Goal: Task Accomplishment & Management: Manage account settings

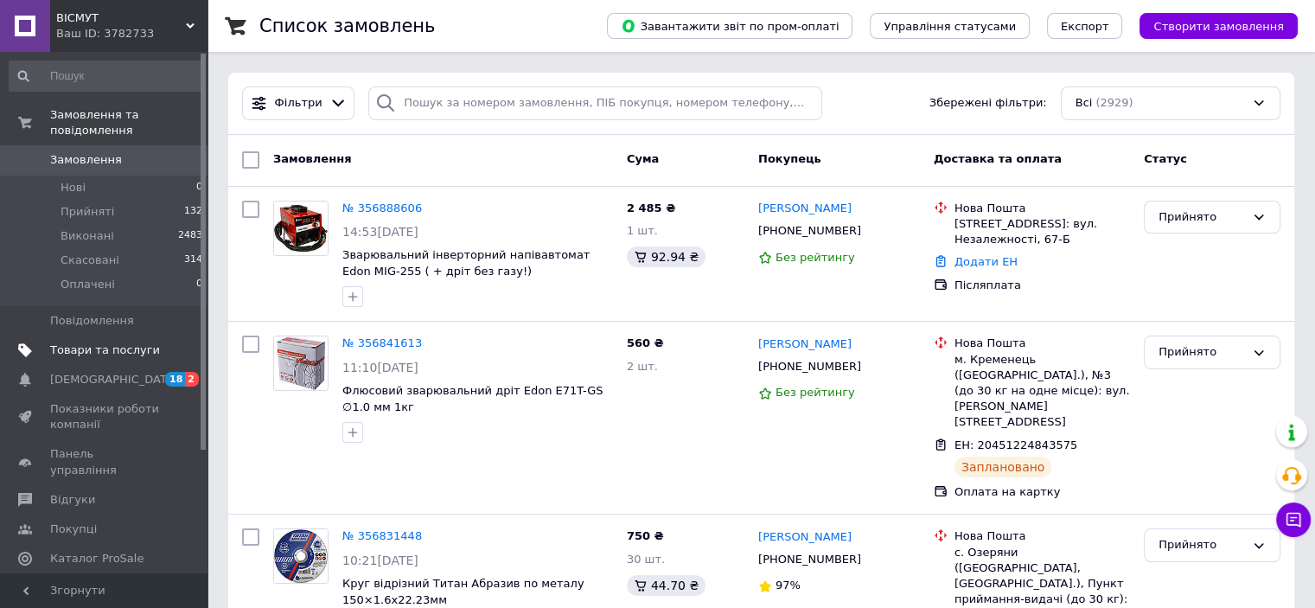
click at [73, 342] on span "Товари та послуги" at bounding box center [105, 350] width 110 height 16
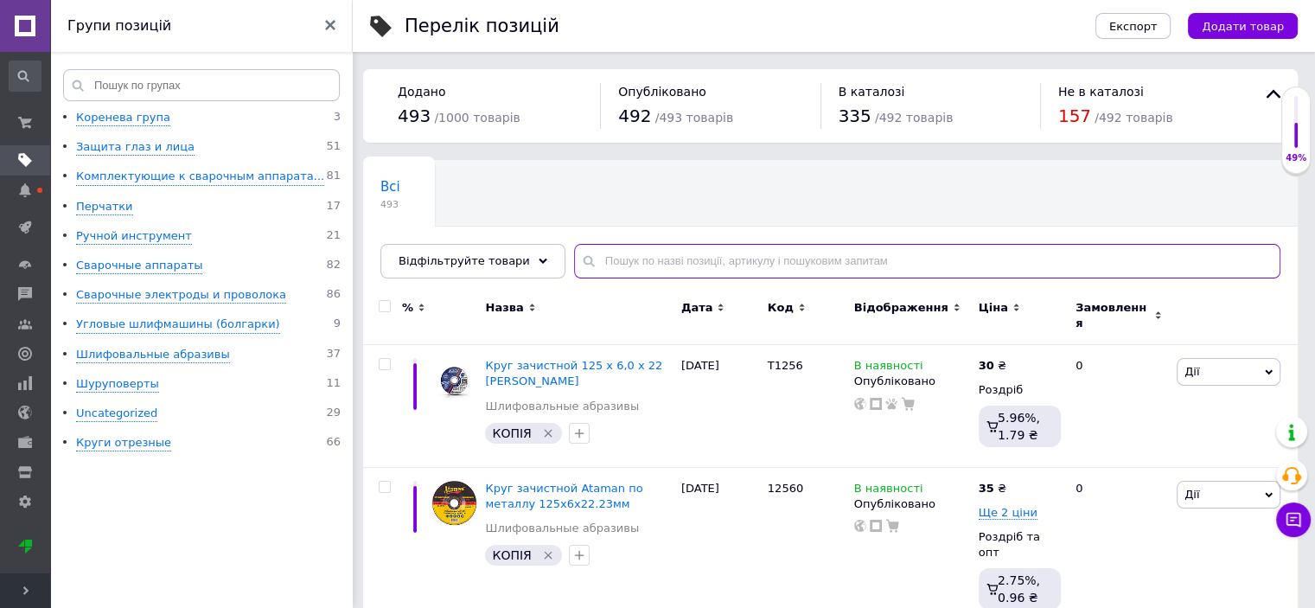
click at [787, 262] on input "text" at bounding box center [927, 261] width 706 height 35
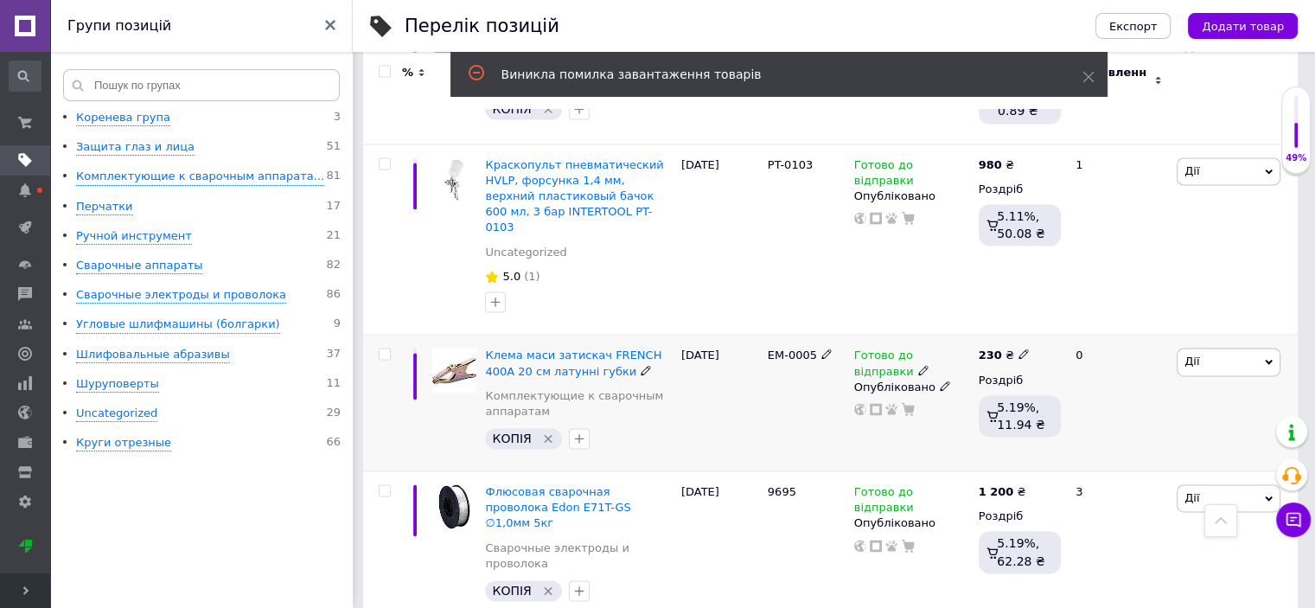
scroll to position [2474, 0]
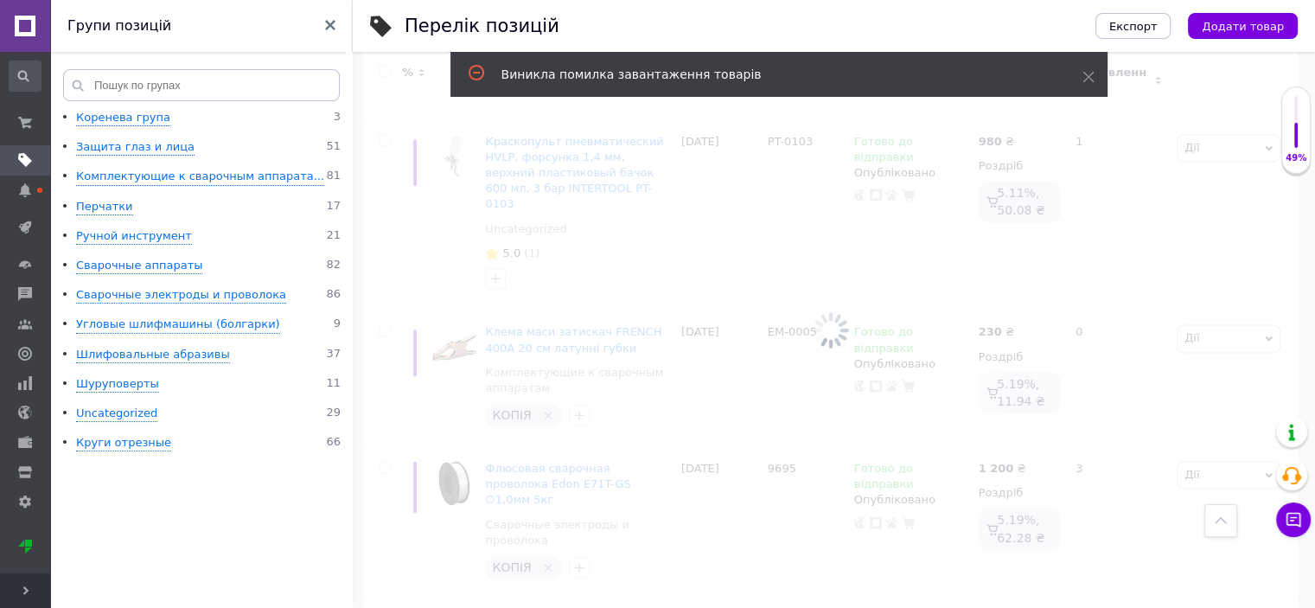
scroll to position [91, 0]
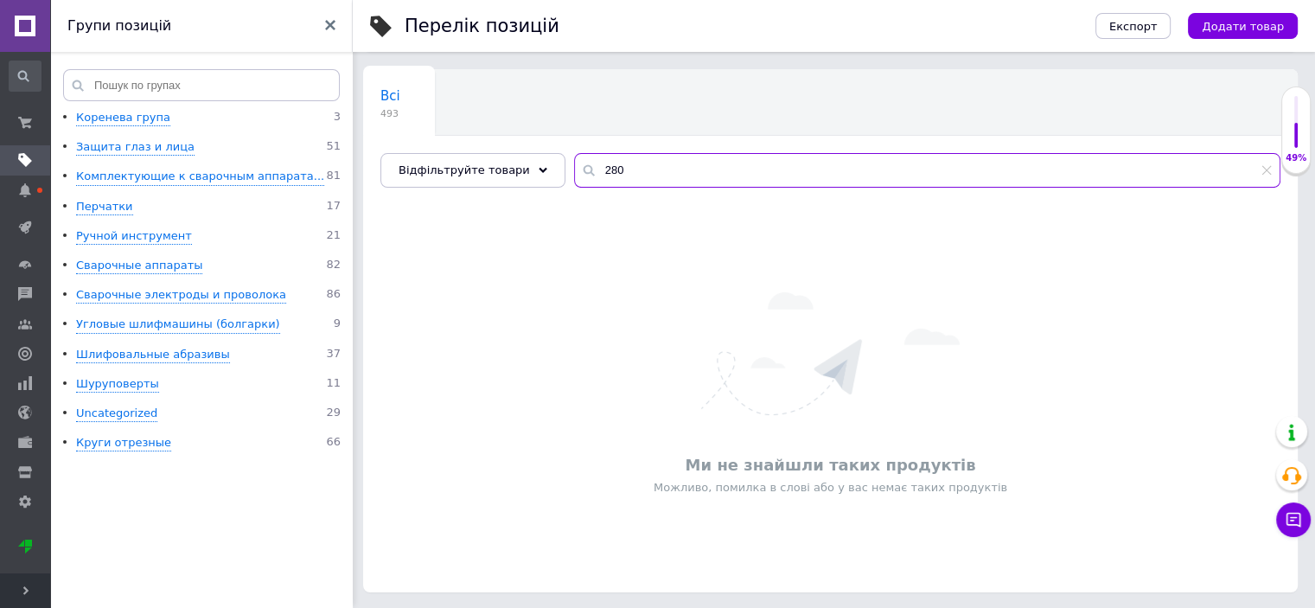
click at [637, 155] on input "280" at bounding box center [927, 170] width 706 height 35
type input "2"
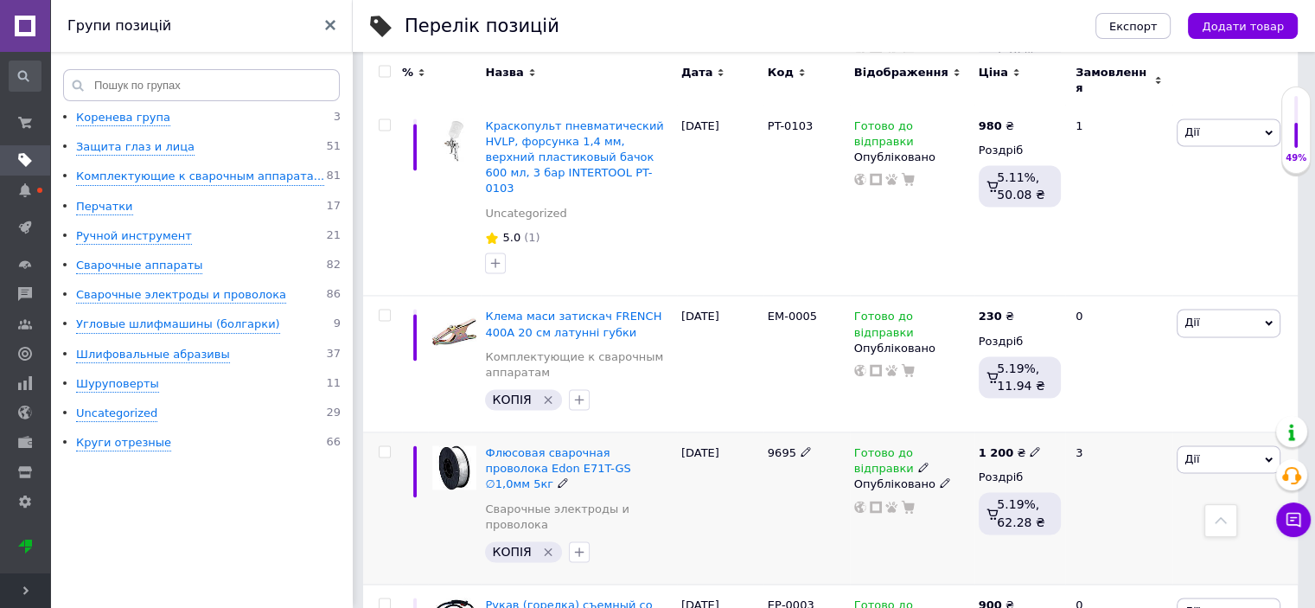
scroll to position [2474, 0]
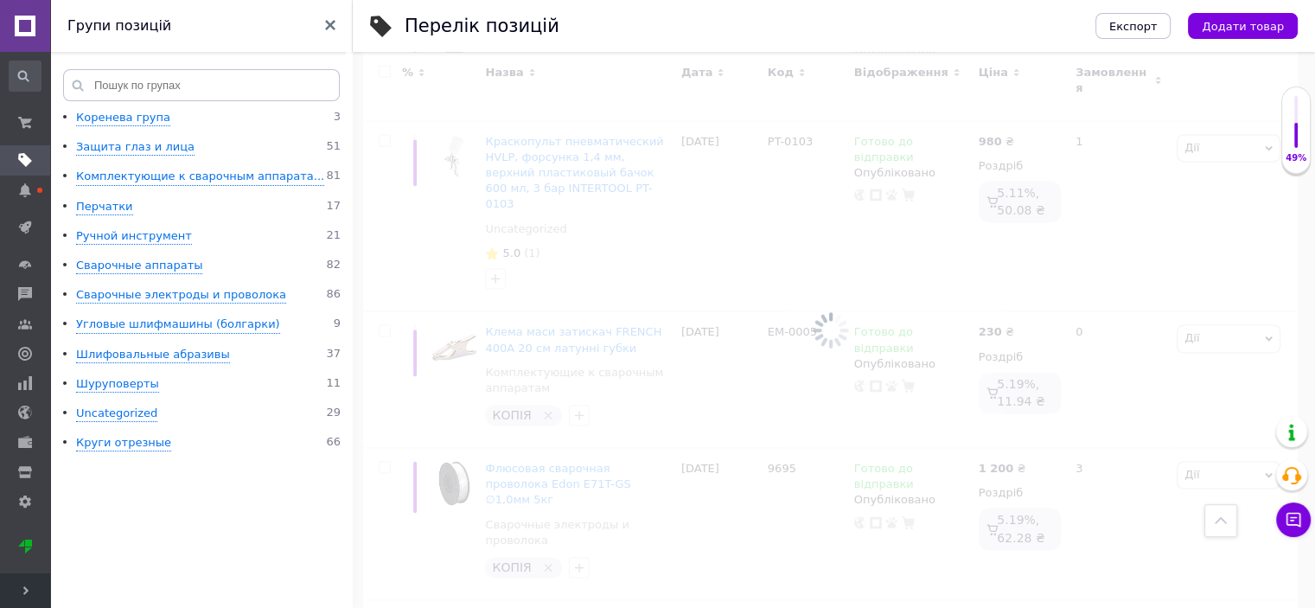
scroll to position [91, 0]
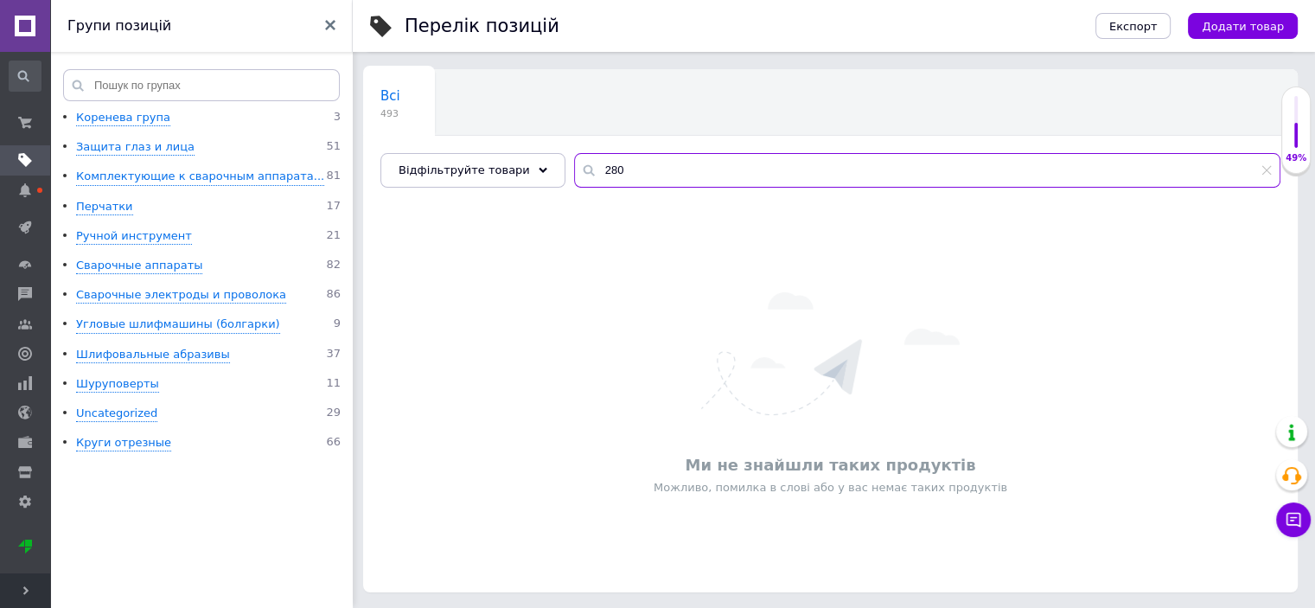
click at [633, 184] on input "280" at bounding box center [927, 170] width 706 height 35
type input "2"
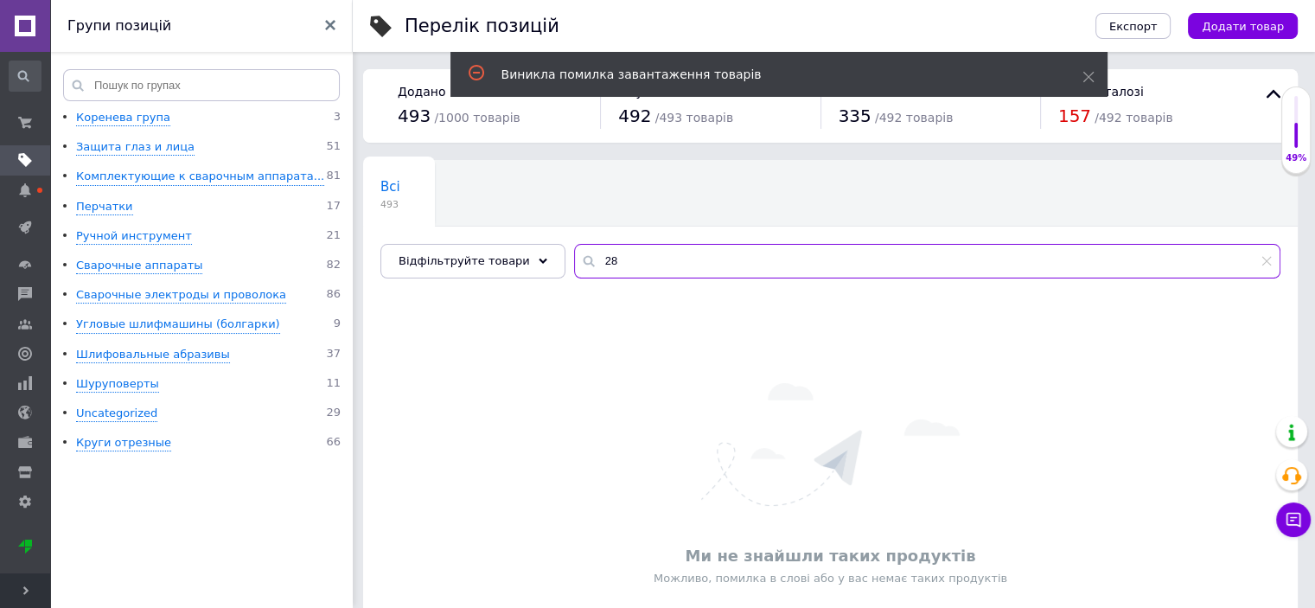
type input "280"
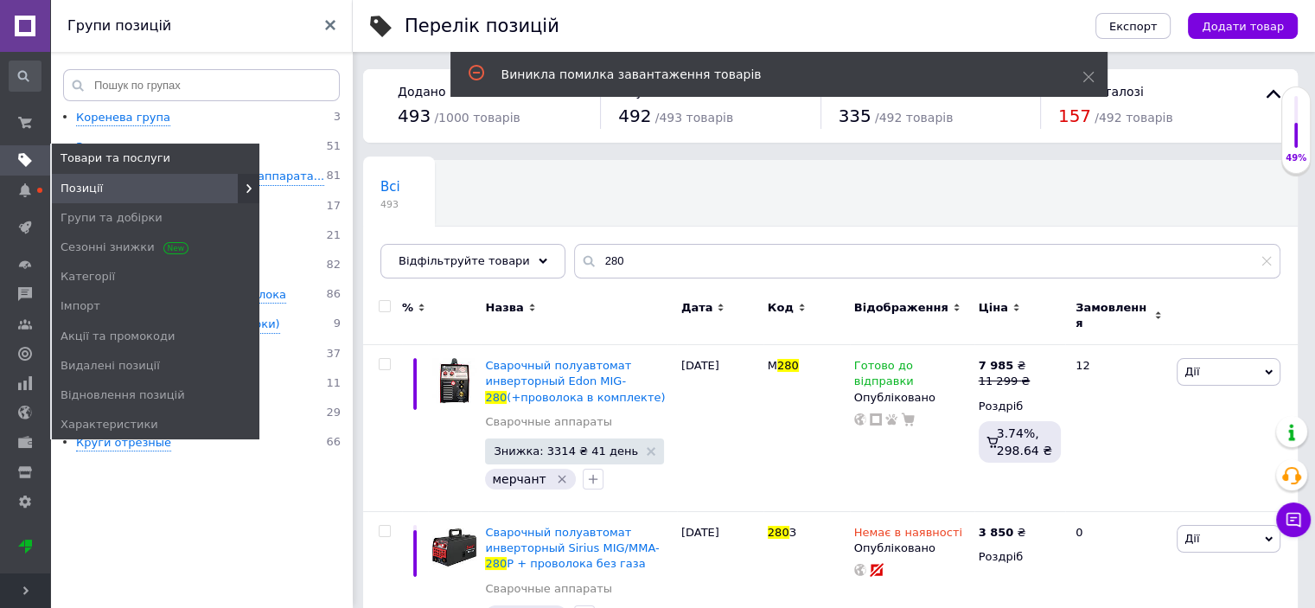
click at [29, 164] on icon at bounding box center [25, 160] width 14 height 14
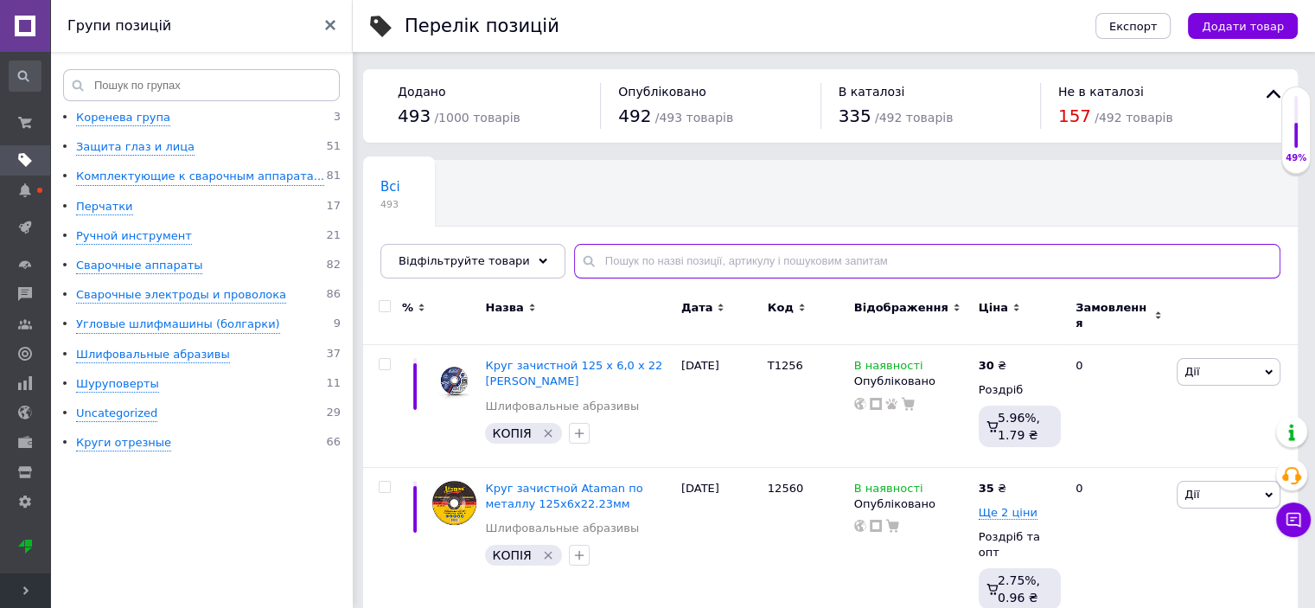
click at [597, 268] on input "text" at bounding box center [927, 261] width 706 height 35
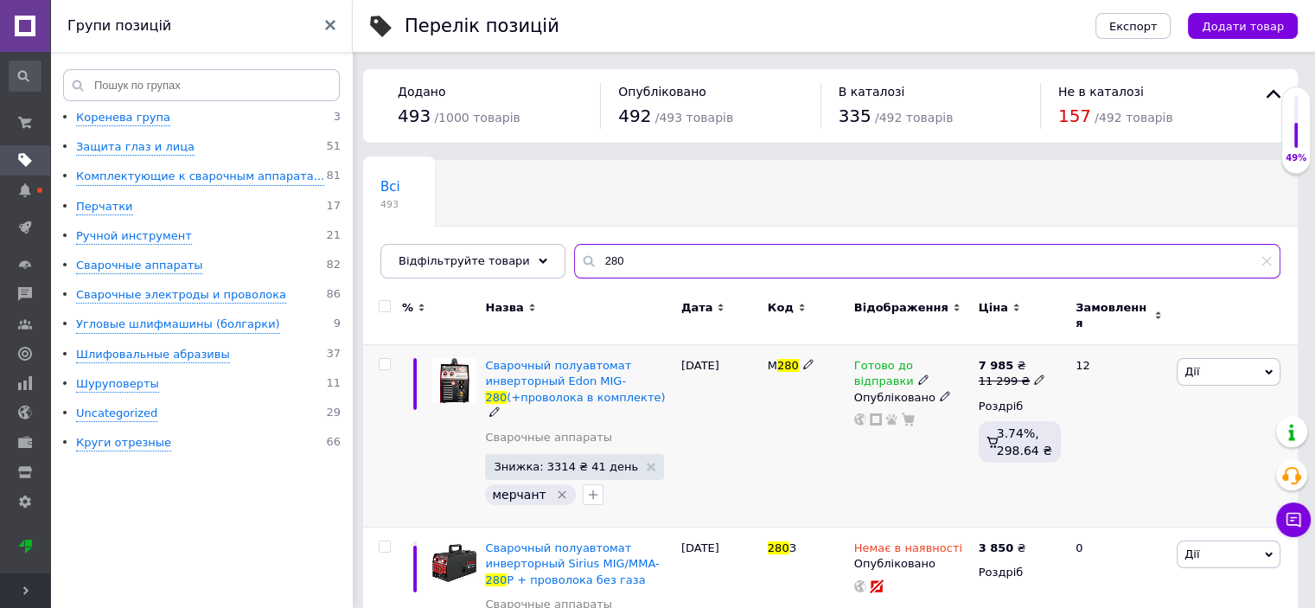
type input "280"
click at [460, 370] on img at bounding box center [454, 380] width 44 height 44
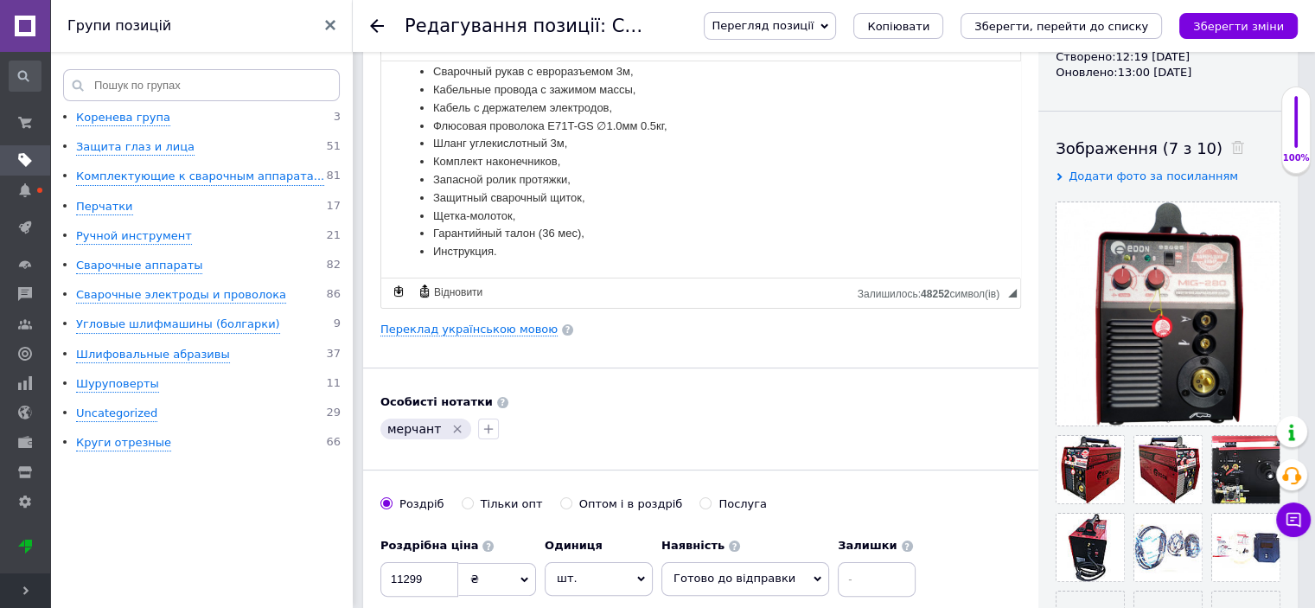
scroll to position [259, 0]
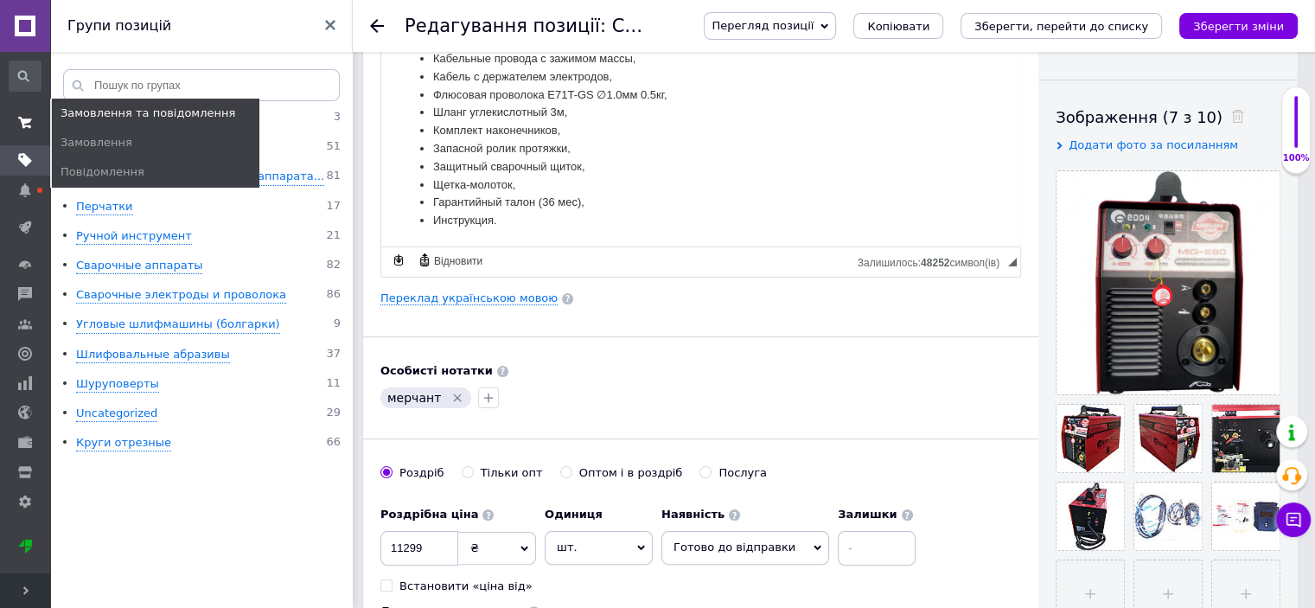
click at [22, 115] on span at bounding box center [25, 122] width 50 height 31
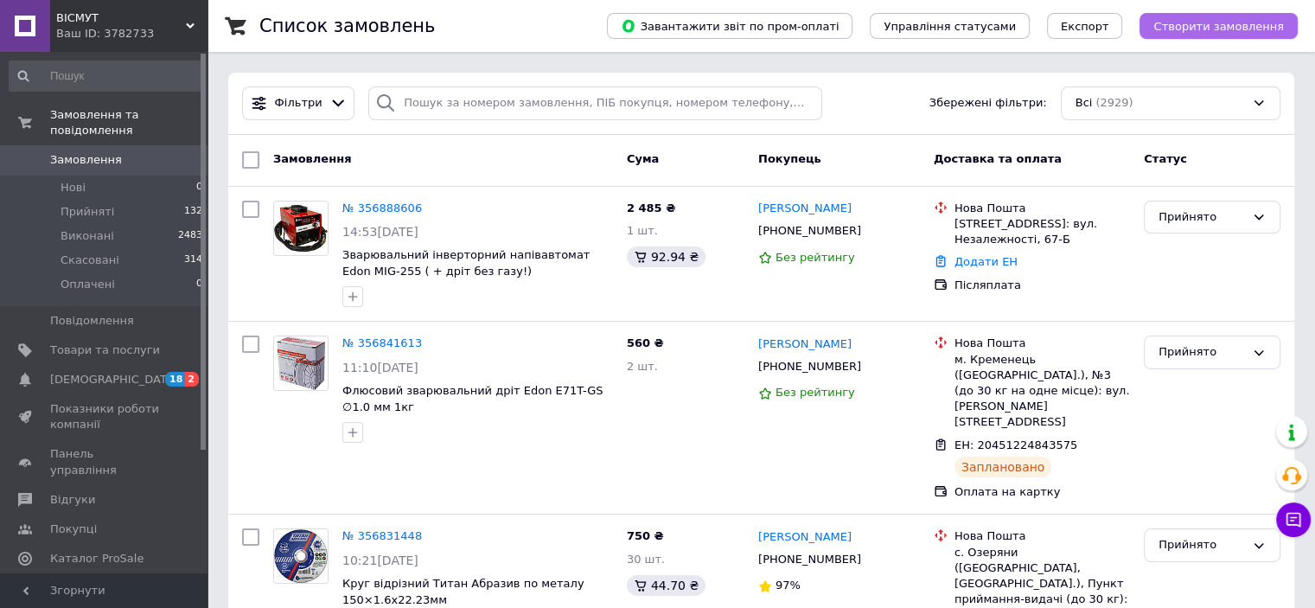
click at [1236, 31] on span "Створити замовлення" at bounding box center [1218, 26] width 131 height 13
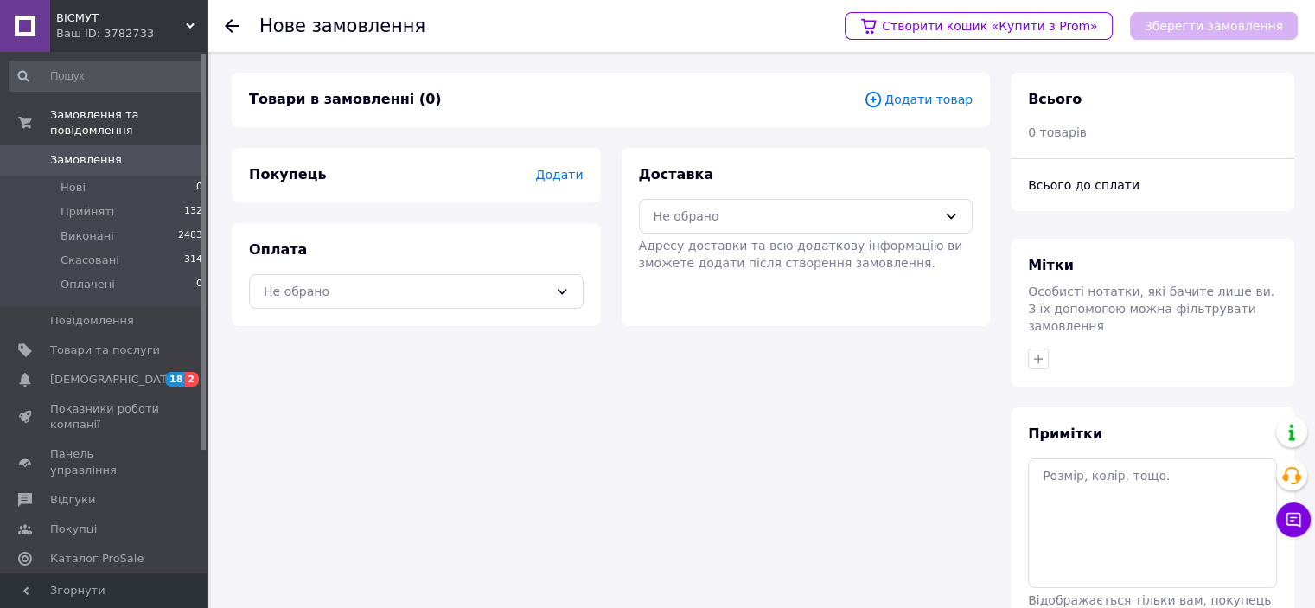
click at [942, 100] on span "Додати товар" at bounding box center [917, 99] width 109 height 19
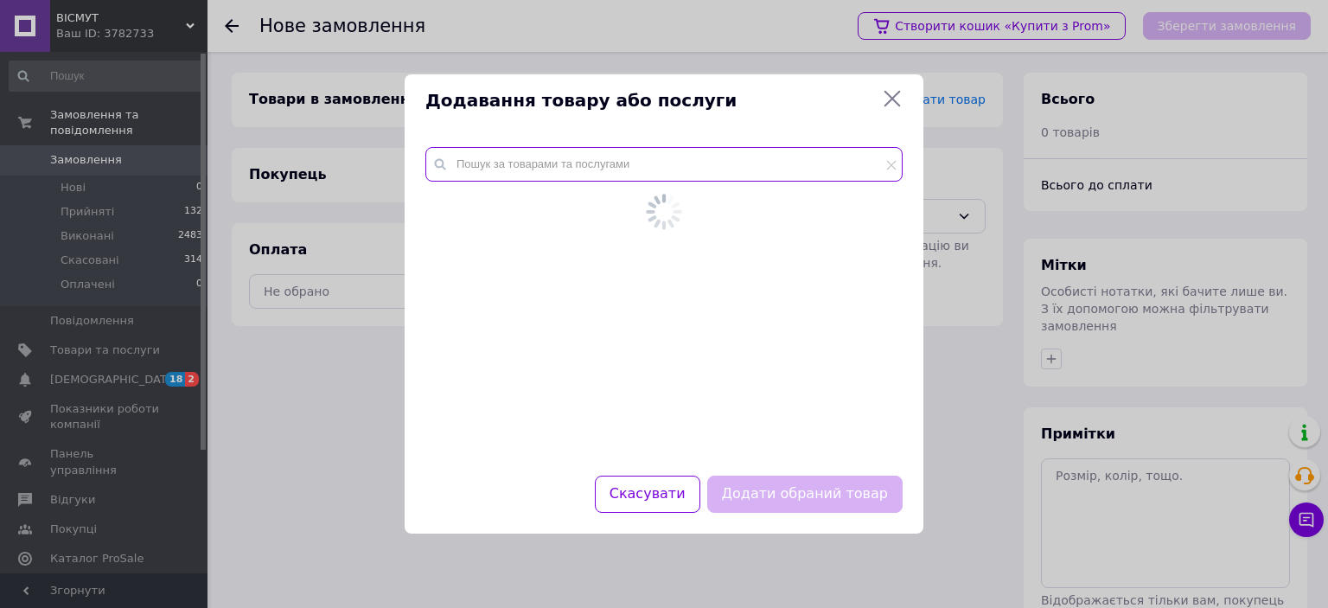
click at [598, 155] on input "text" at bounding box center [663, 164] width 477 height 35
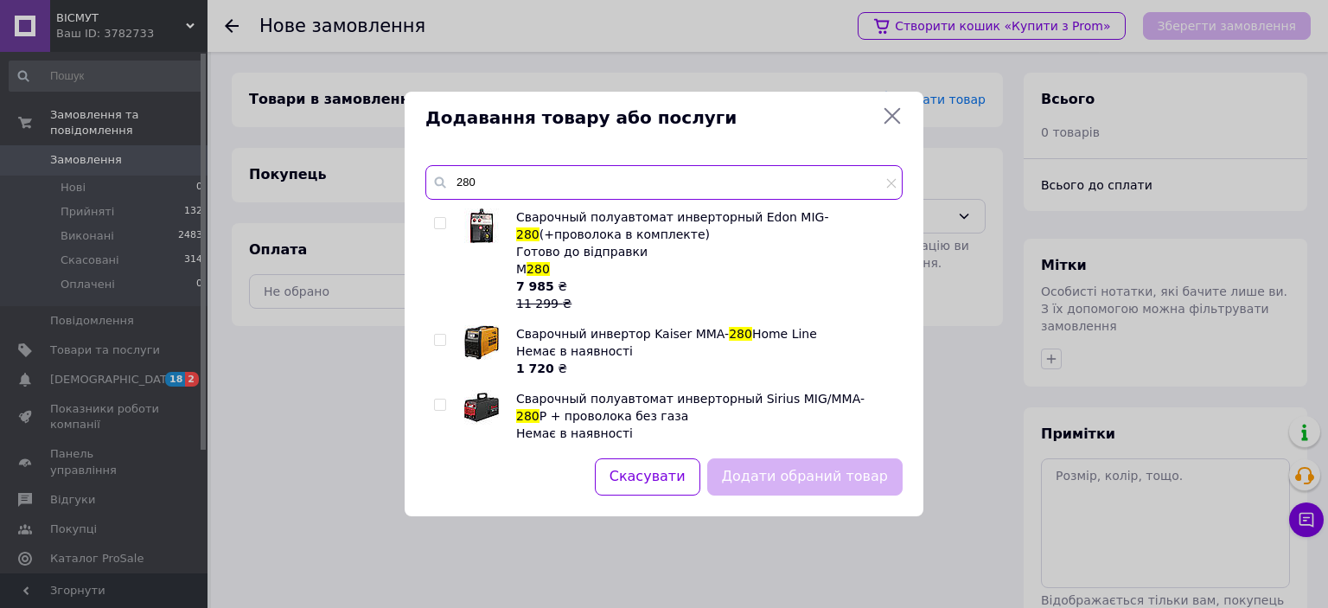
type input "280"
click at [436, 224] on input "checkbox" at bounding box center [439, 223] width 11 height 11
checkbox input "true"
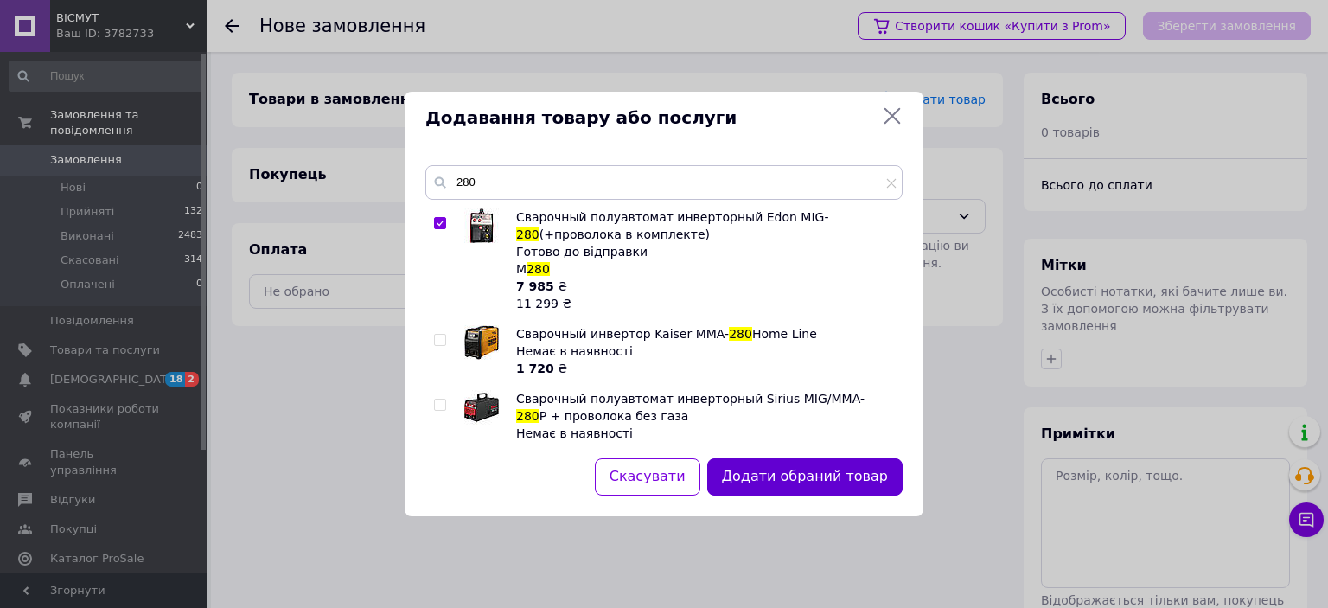
click at [802, 487] on button "Додати обраний товар" at bounding box center [804, 476] width 195 height 37
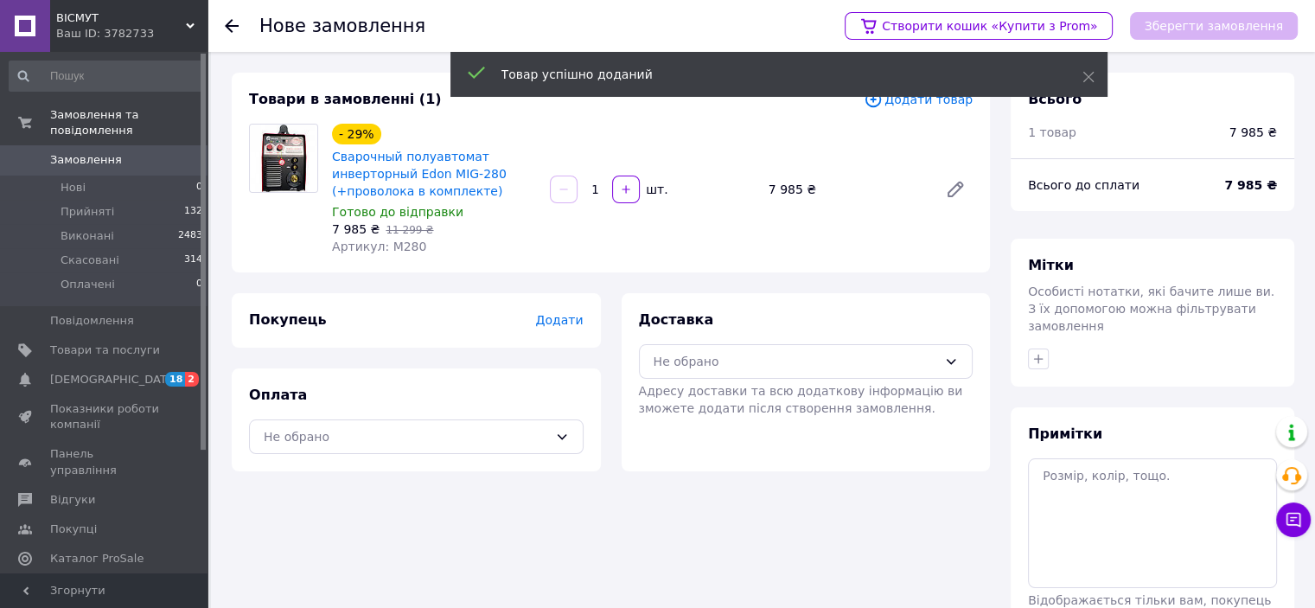
click at [560, 321] on span "Додати" at bounding box center [559, 320] width 48 height 14
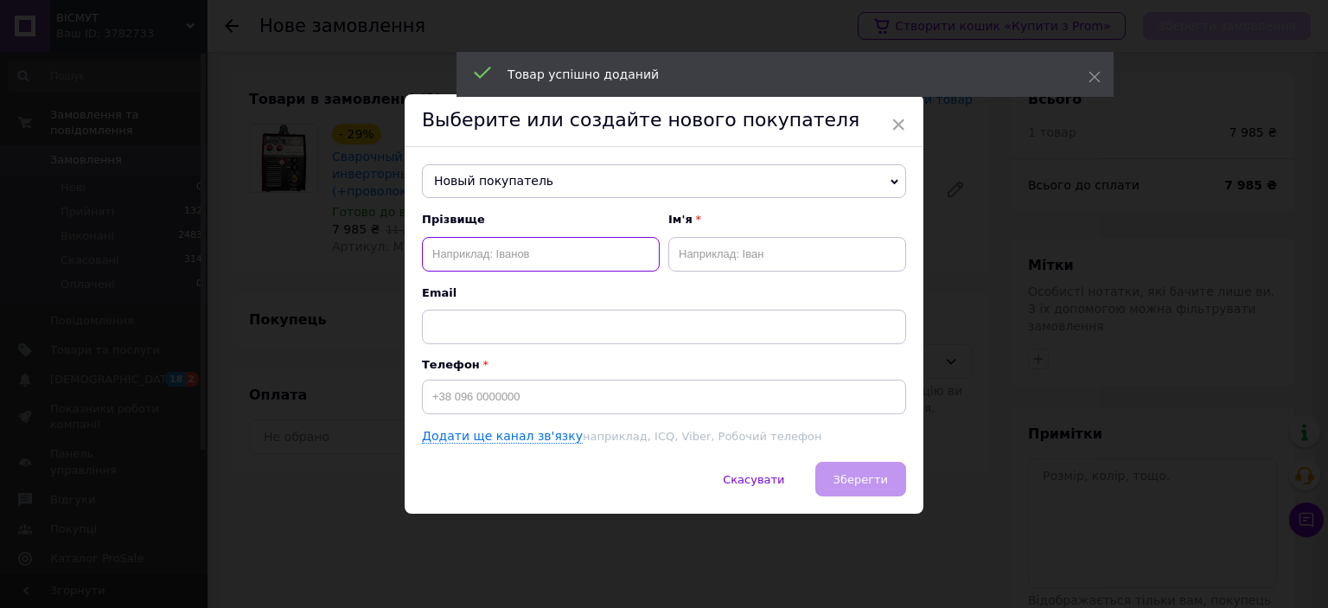
click at [540, 256] on input "text" at bounding box center [541, 254] width 238 height 35
type input "Дозорець"
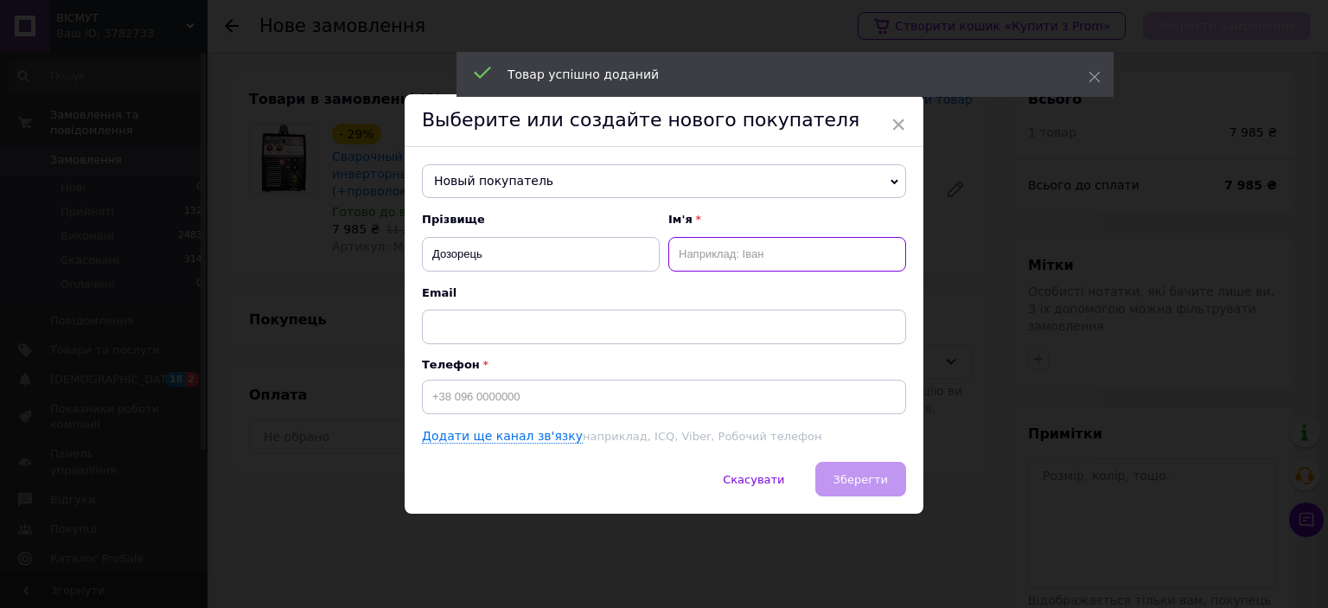
click at [866, 245] on input "text" at bounding box center [787, 254] width 238 height 35
type input "[PERSON_NAME]"
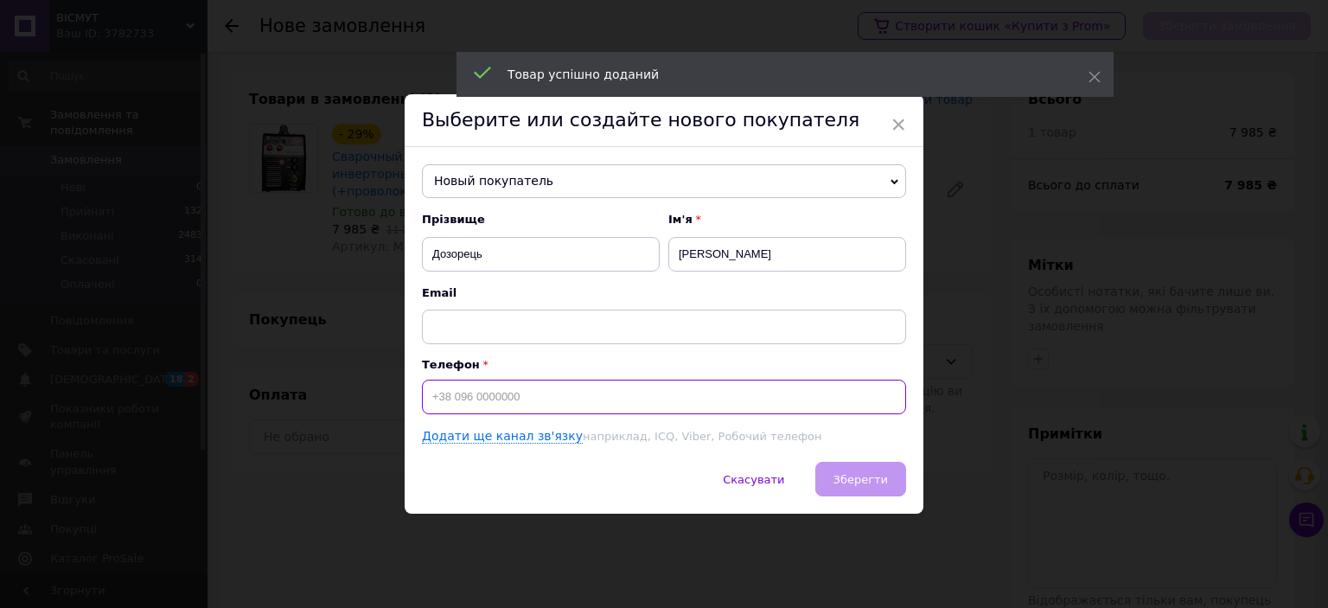
click at [476, 405] on input at bounding box center [664, 396] width 484 height 35
type input "+"
click at [889, 479] on div "Скасувати   Зберегти" at bounding box center [663, 488] width 519 height 52
click at [875, 484] on div "Скасувати   Зберегти" at bounding box center [663, 488] width 519 height 52
click at [861, 483] on div "Скасувати   Зберегти" at bounding box center [663, 488] width 519 height 52
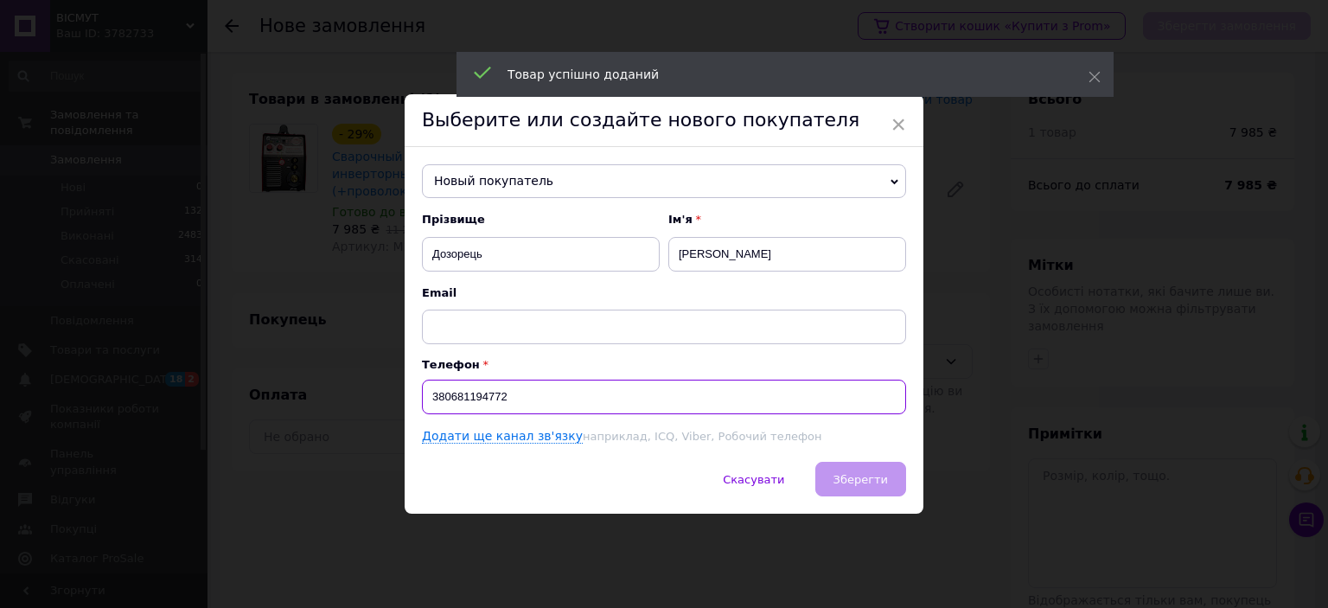
click at [423, 395] on input "380681194772" at bounding box center [664, 396] width 484 height 35
type input "[PHONE_NUMBER]"
click at [861, 476] on span "Зберегти" at bounding box center [860, 479] width 54 height 13
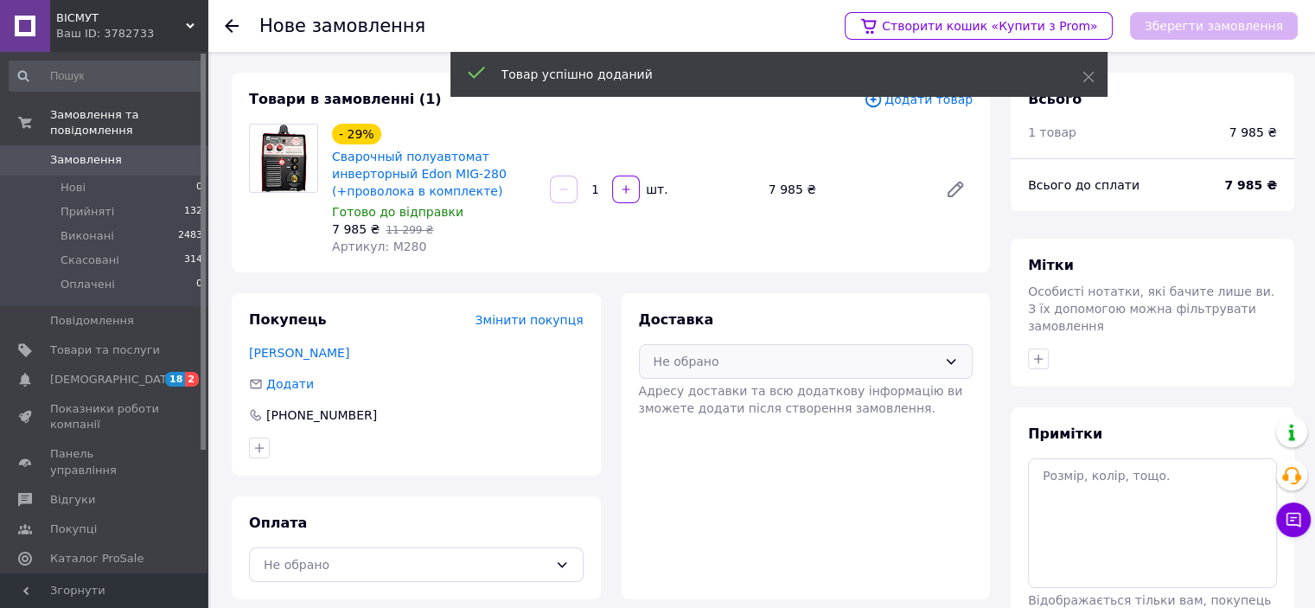
click at [952, 361] on icon at bounding box center [951, 361] width 10 height 5
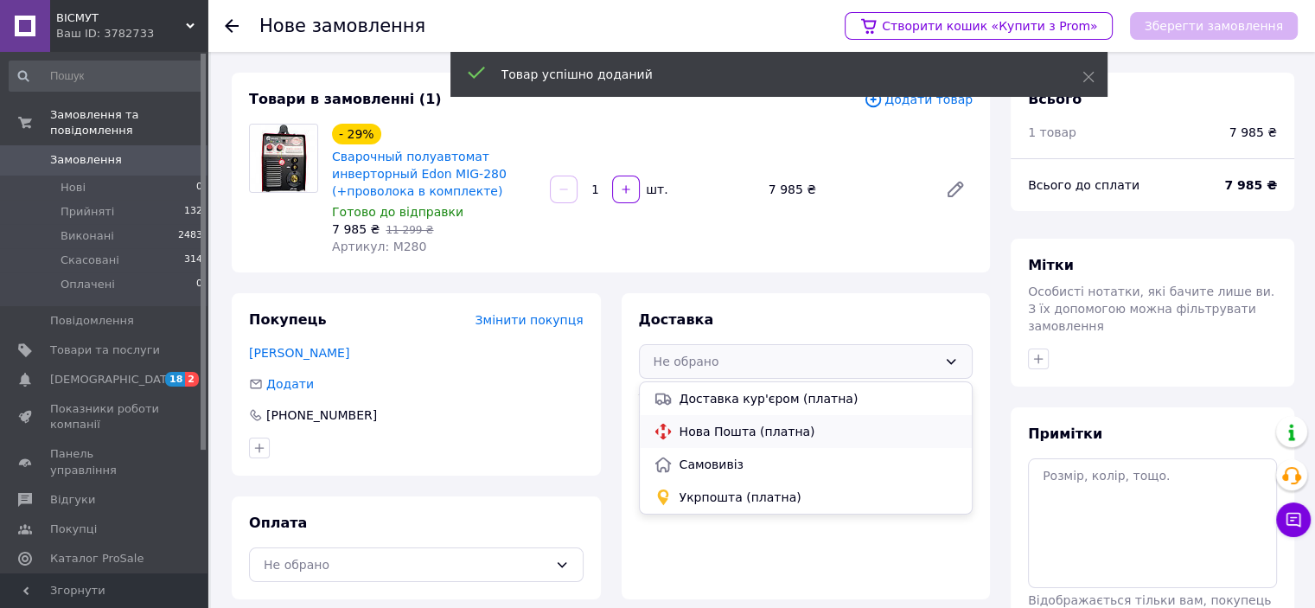
click at [716, 430] on span "Нова Пошта (платна)" at bounding box center [818, 431] width 279 height 17
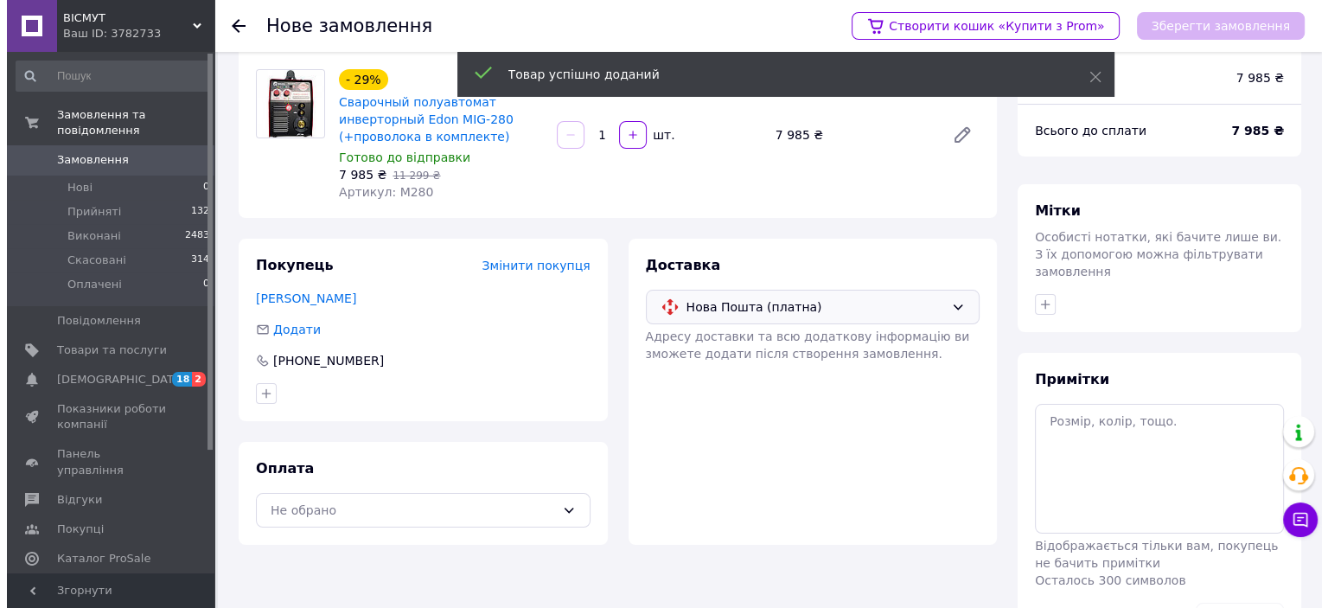
scroll to position [104, 0]
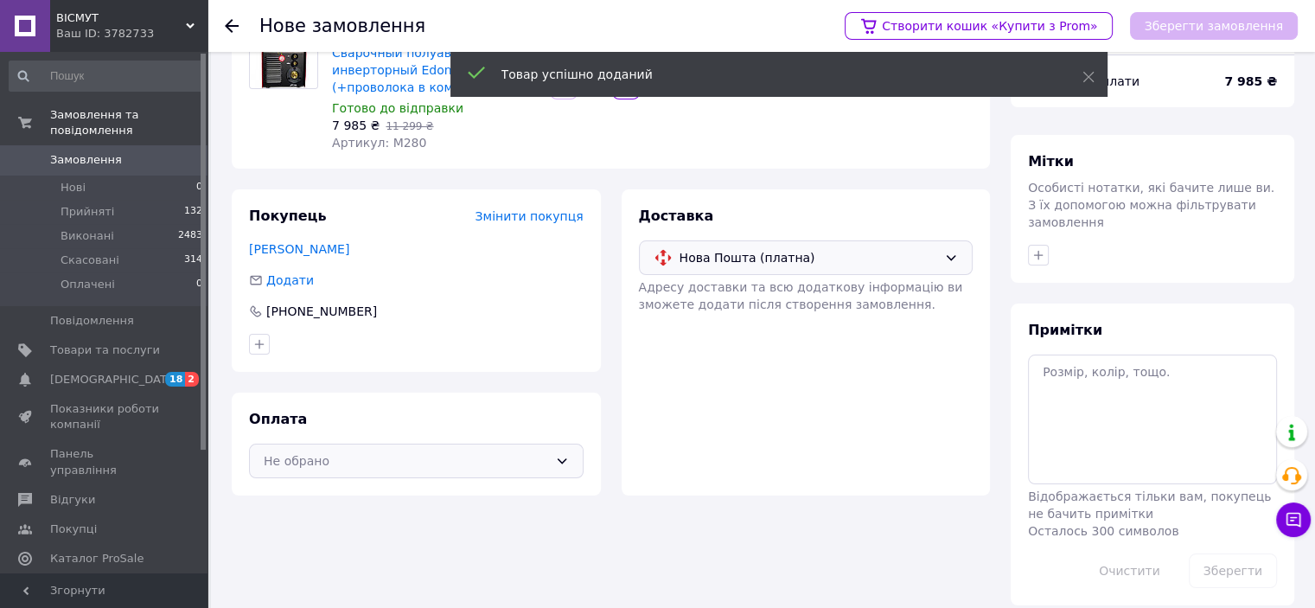
click at [547, 451] on div "Не обрано" at bounding box center [416, 460] width 334 height 35
click at [335, 528] on span "Післяплата" at bounding box center [429, 530] width 279 height 17
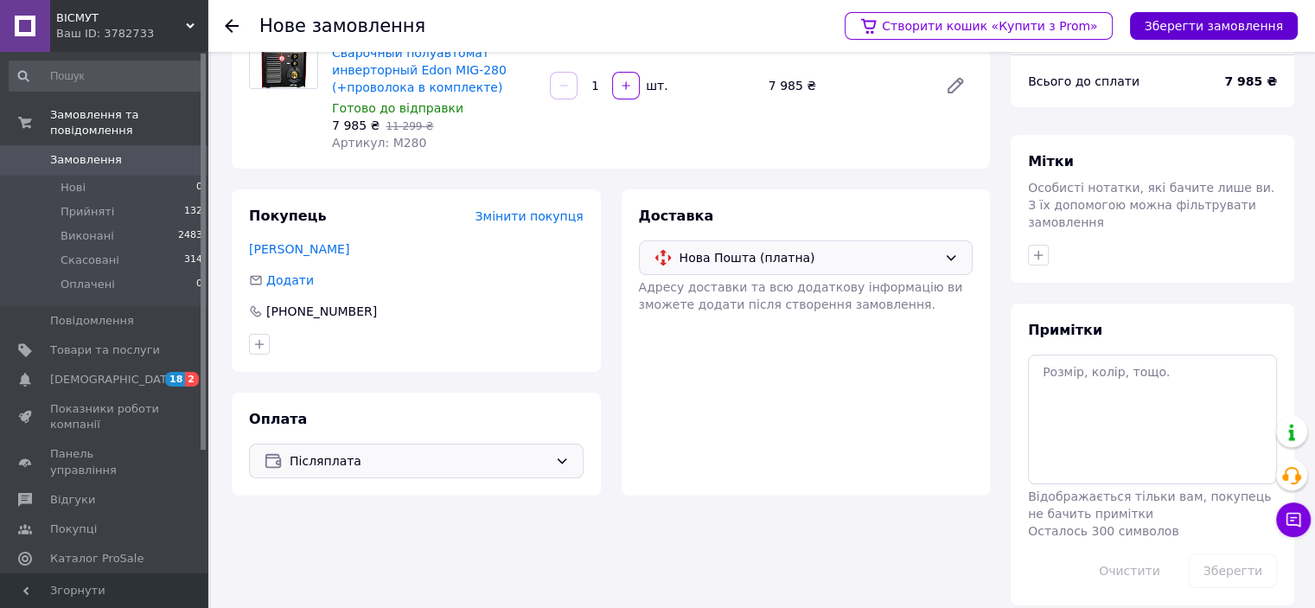
click at [1194, 20] on button "Зберегти замовлення" at bounding box center [1214, 26] width 168 height 28
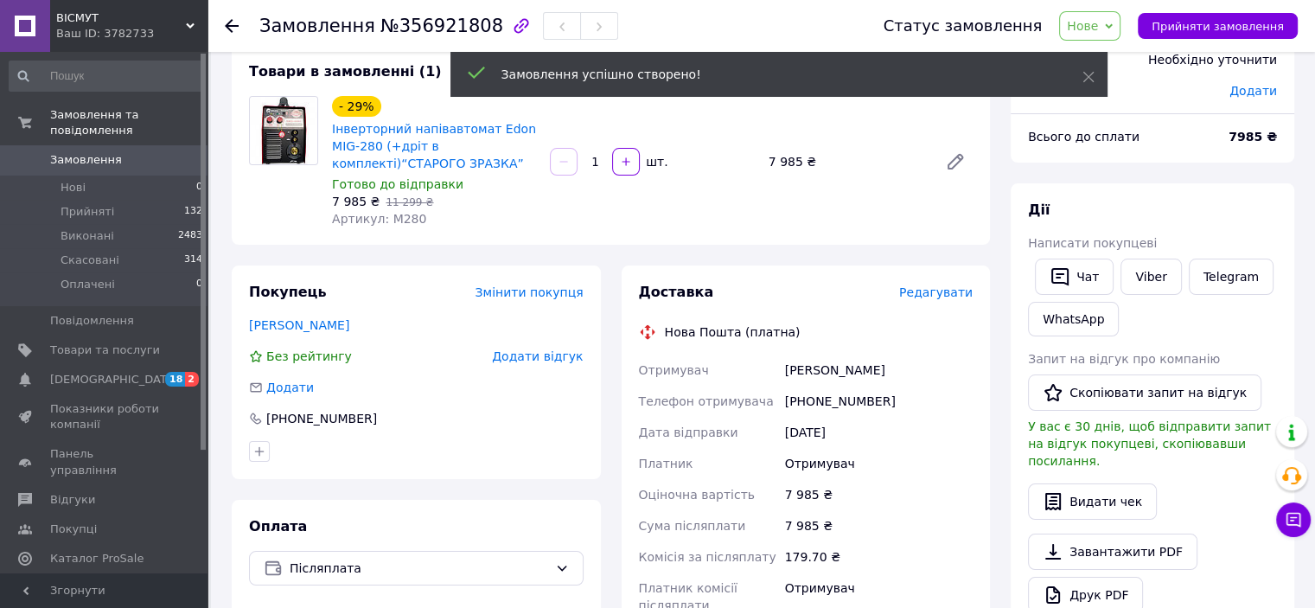
click at [963, 292] on span "Редагувати" at bounding box center [935, 292] width 73 height 14
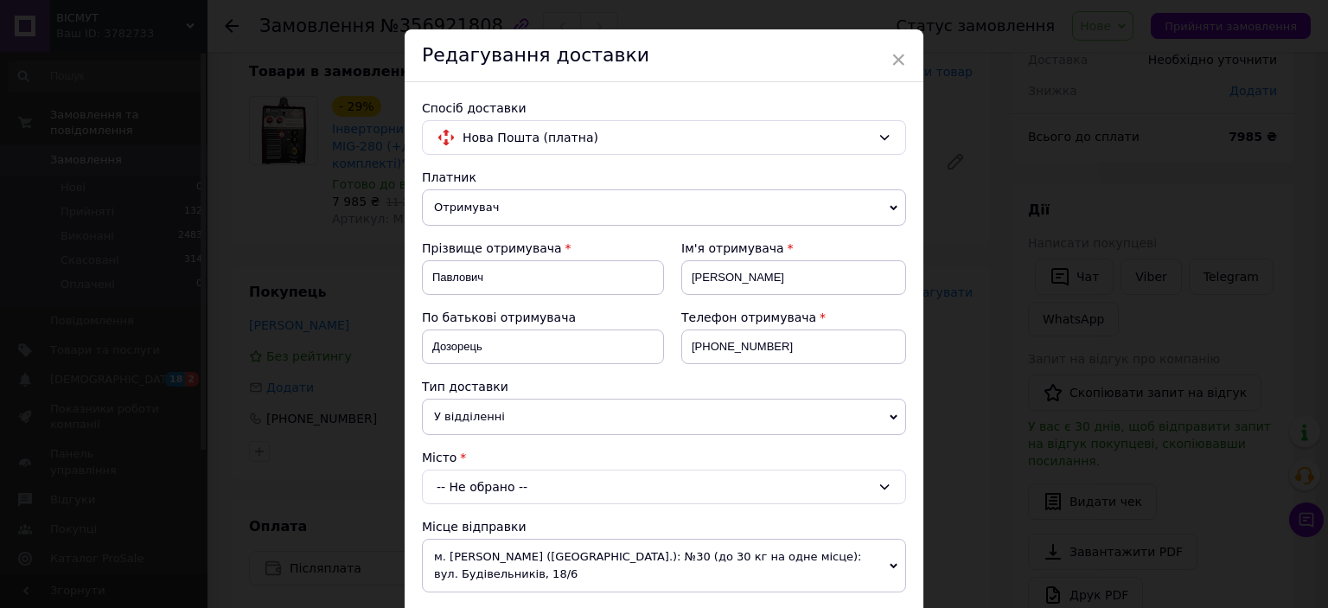
scroll to position [86, 0]
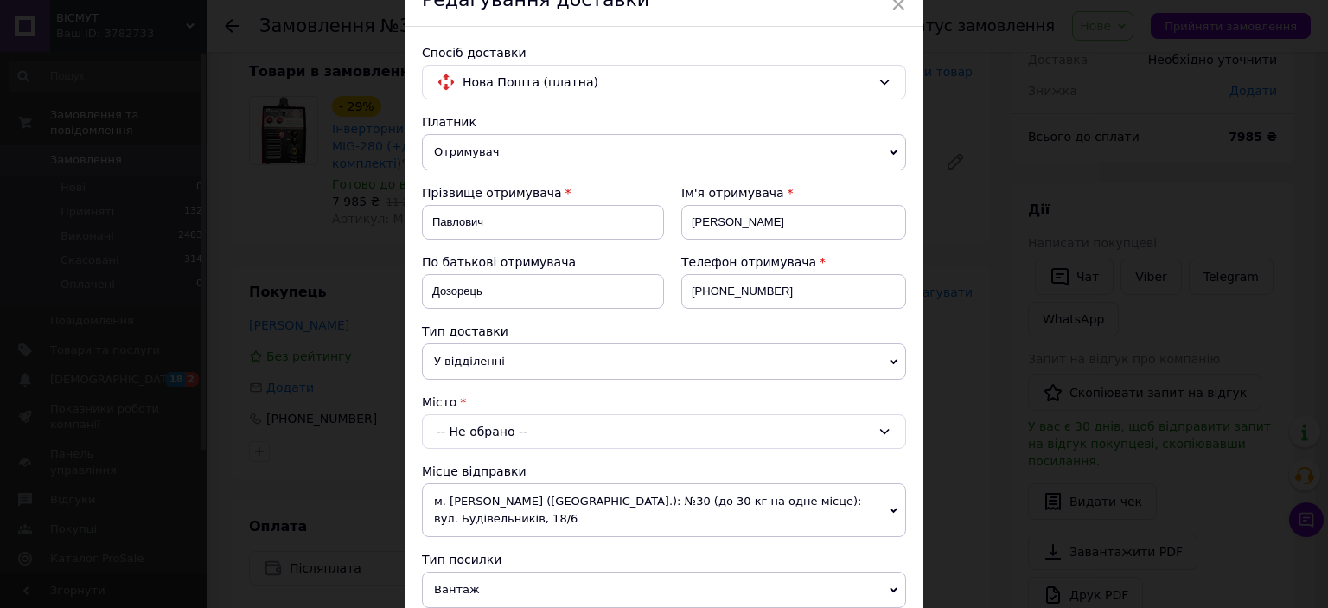
click at [502, 430] on div "-- Не обрано --" at bounding box center [664, 431] width 484 height 35
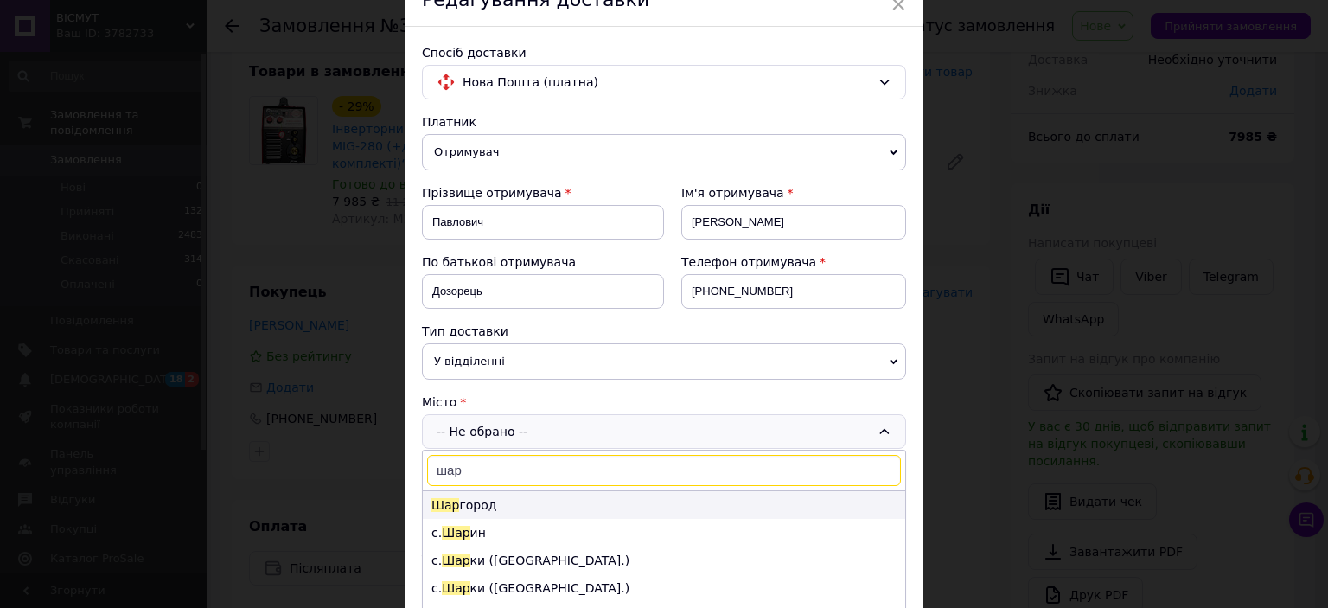
type input "шар"
click at [471, 502] on li "Шар город" at bounding box center [664, 505] width 482 height 28
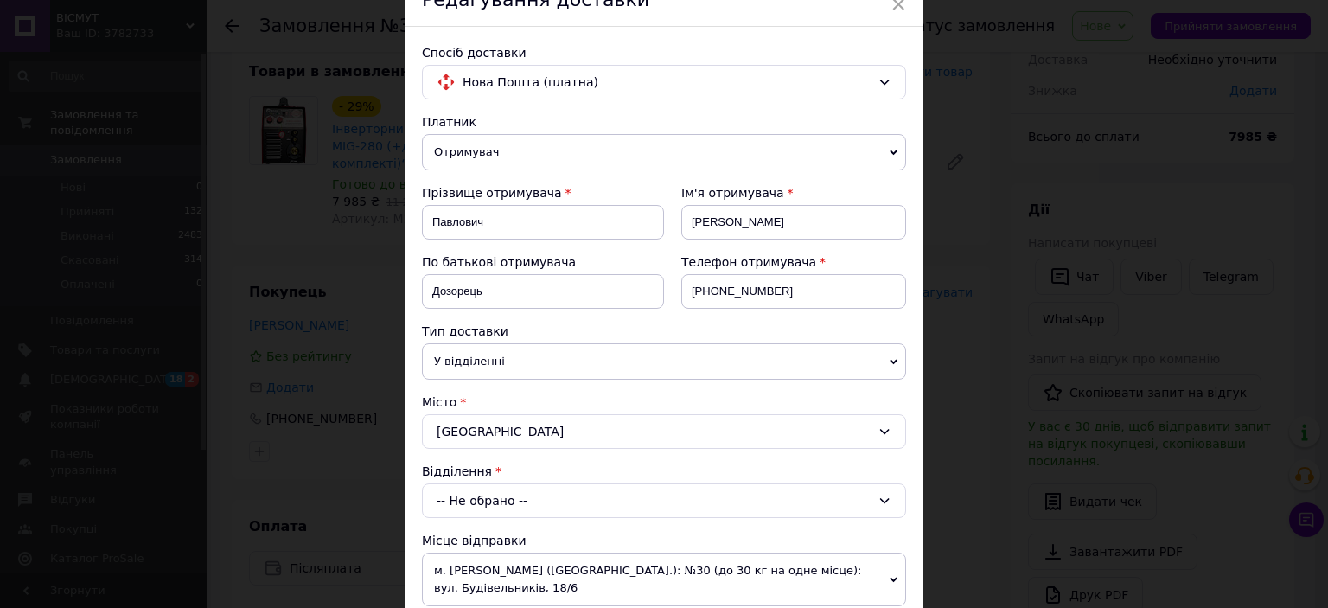
click at [492, 496] on div "-- Не обрано --" at bounding box center [664, 500] width 484 height 35
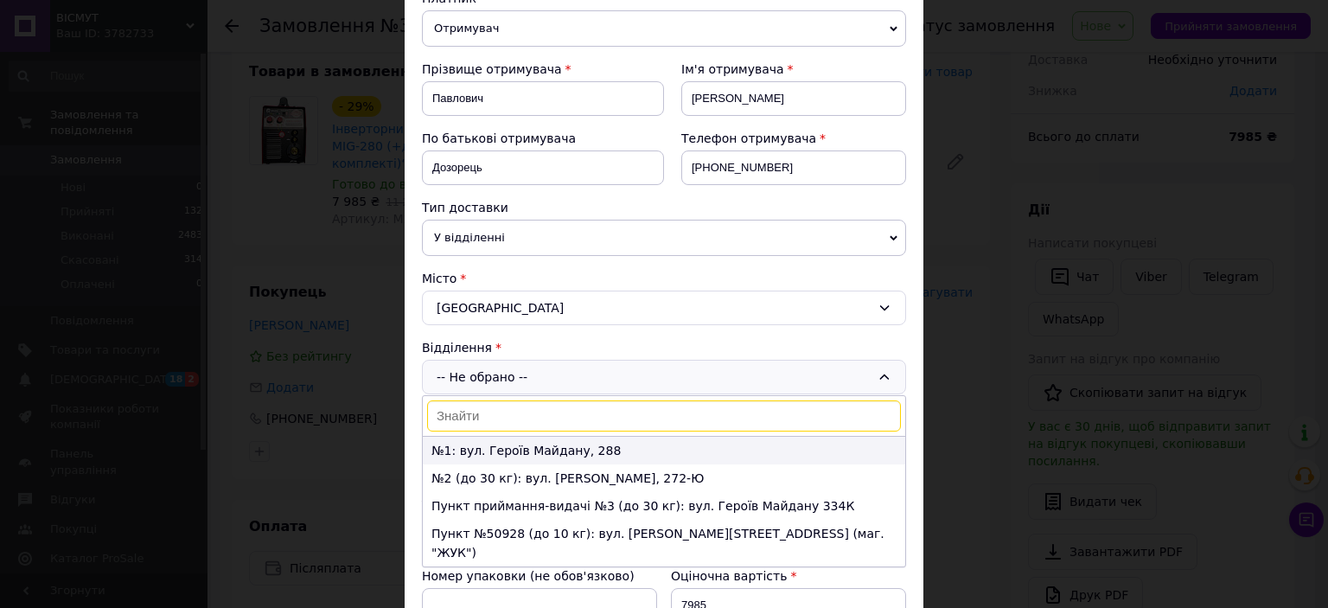
scroll to position [346, 0]
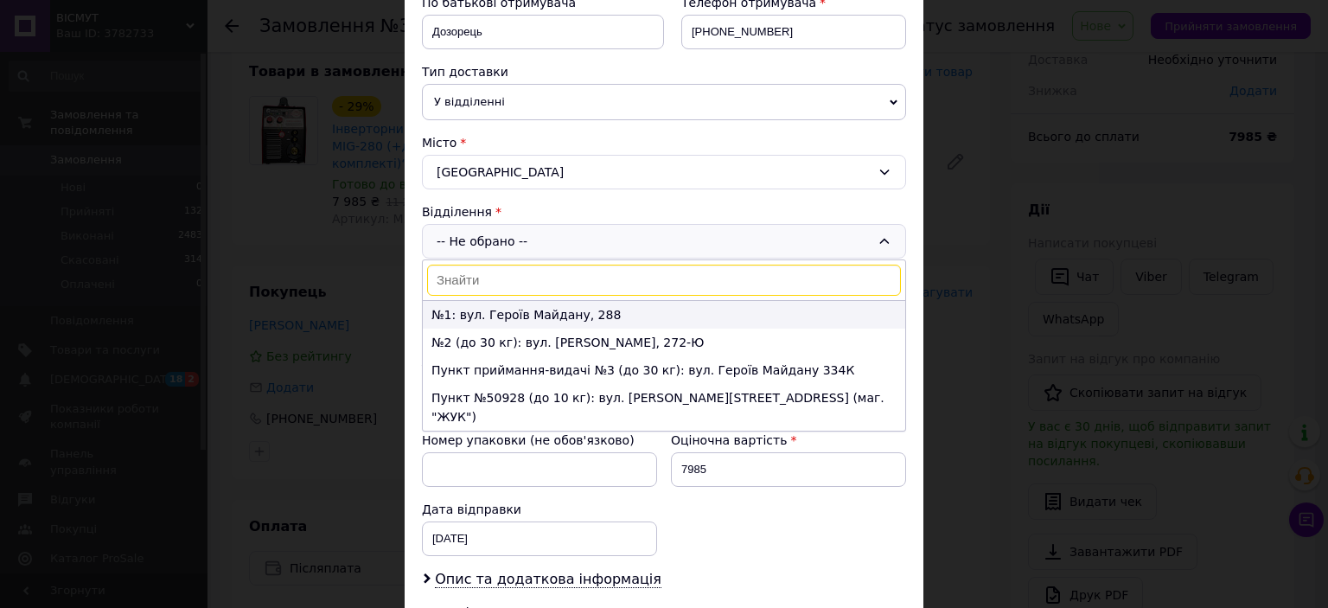
click at [543, 310] on li "№1: вул. Героїв Майдану, 288" at bounding box center [664, 315] width 482 height 28
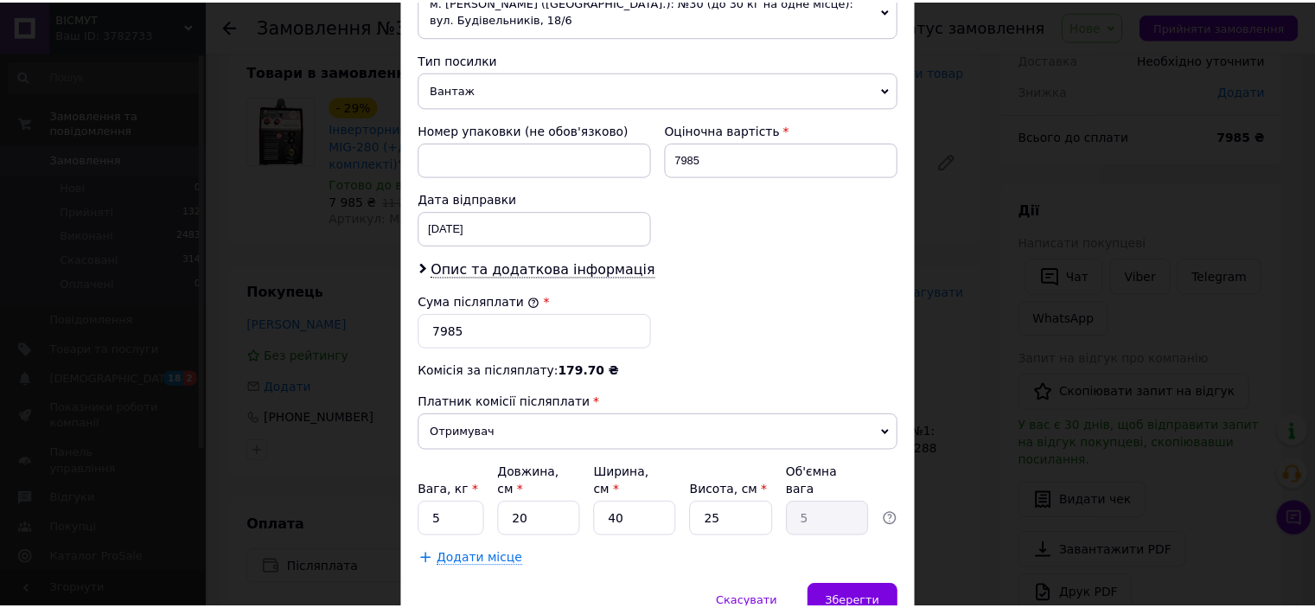
scroll to position [723, 0]
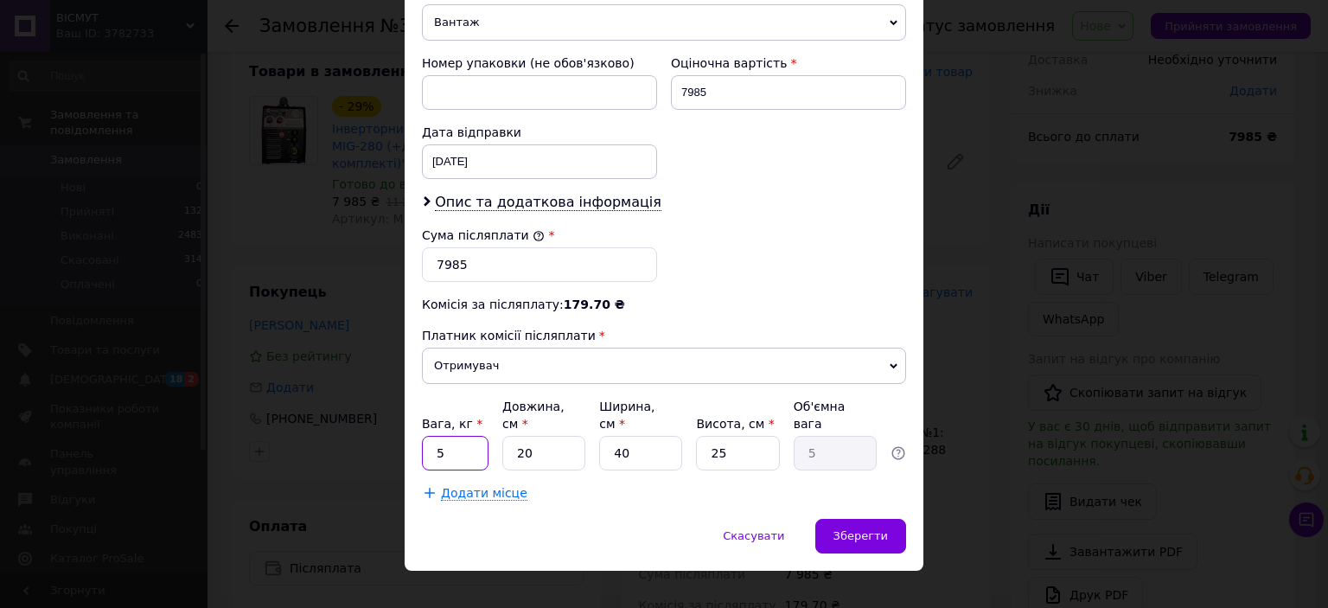
click at [456, 436] on input "5" at bounding box center [455, 453] width 67 height 35
type input "15"
click at [533, 424] on div "Вага, кг * 15 Довжина, см * 20 Ширина, см * 40 Висота, см * 25 Об'ємна вага 5" at bounding box center [664, 434] width 484 height 73
click at [547, 436] on input "20" at bounding box center [543, 453] width 83 height 35
type input "2"
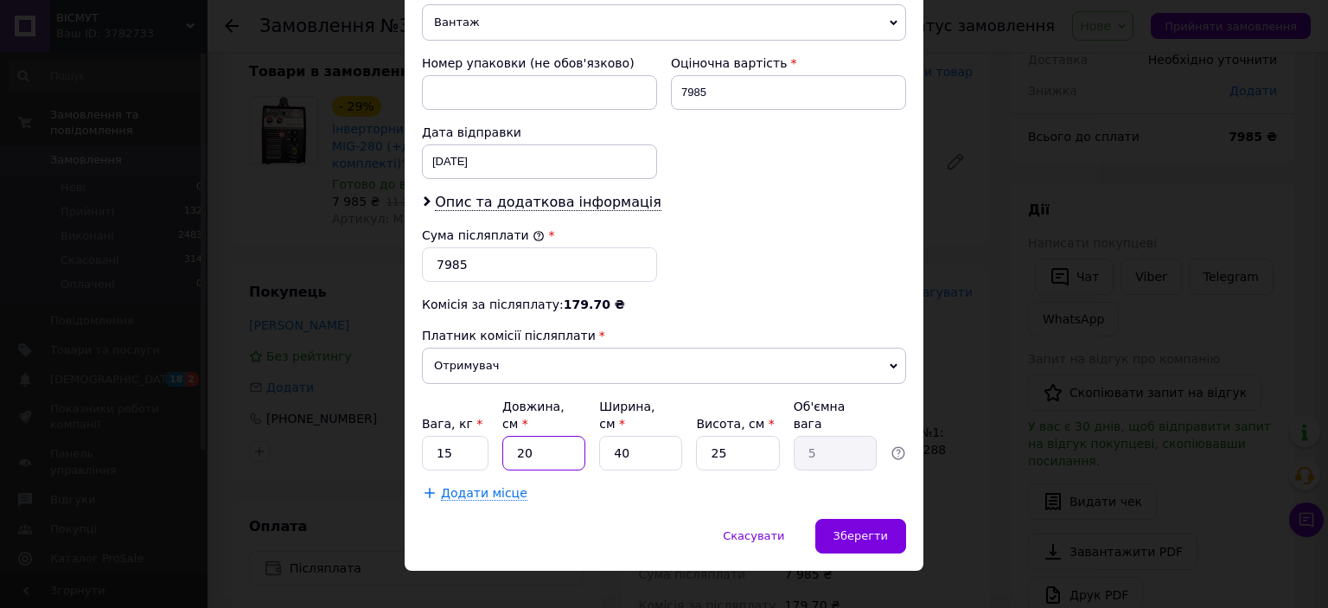
type input "0.5"
type input "1"
type input "0.25"
type input "10"
type input "2.5"
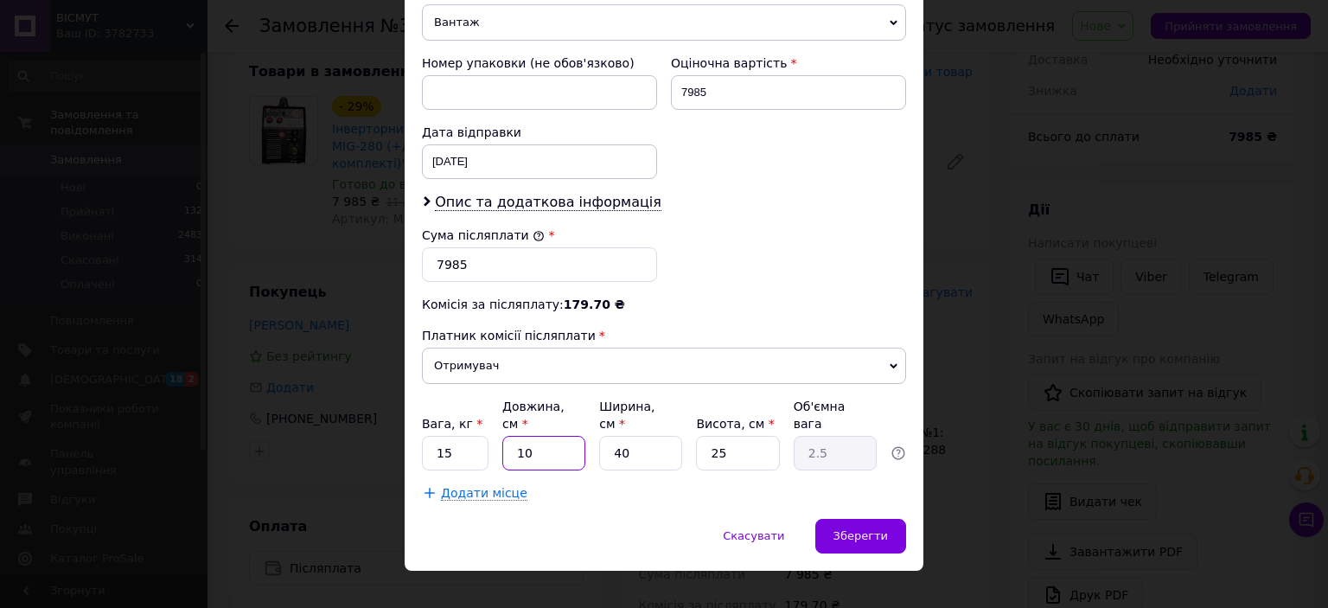
type input "10"
click at [629, 442] on input "40" at bounding box center [640, 453] width 83 height 35
type input "4"
type input "0.25"
type input "1"
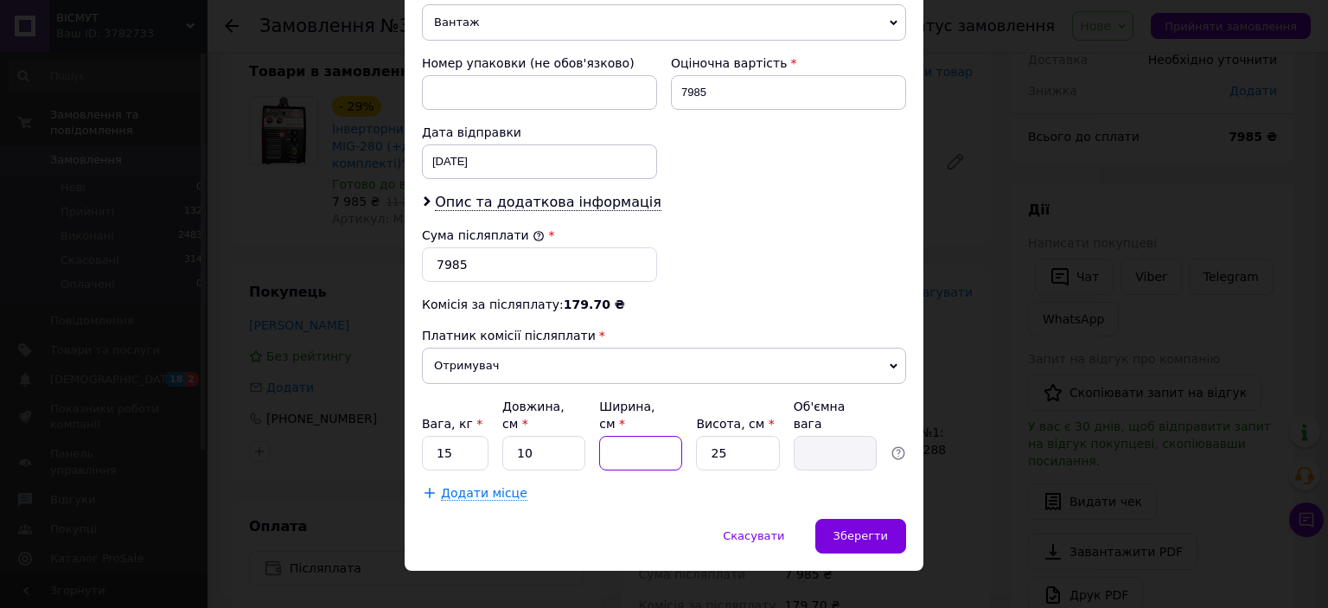
type input "0.1"
type input "10"
type input "0.63"
type input "10"
click at [874, 520] on div "Зберегти" at bounding box center [860, 536] width 91 height 35
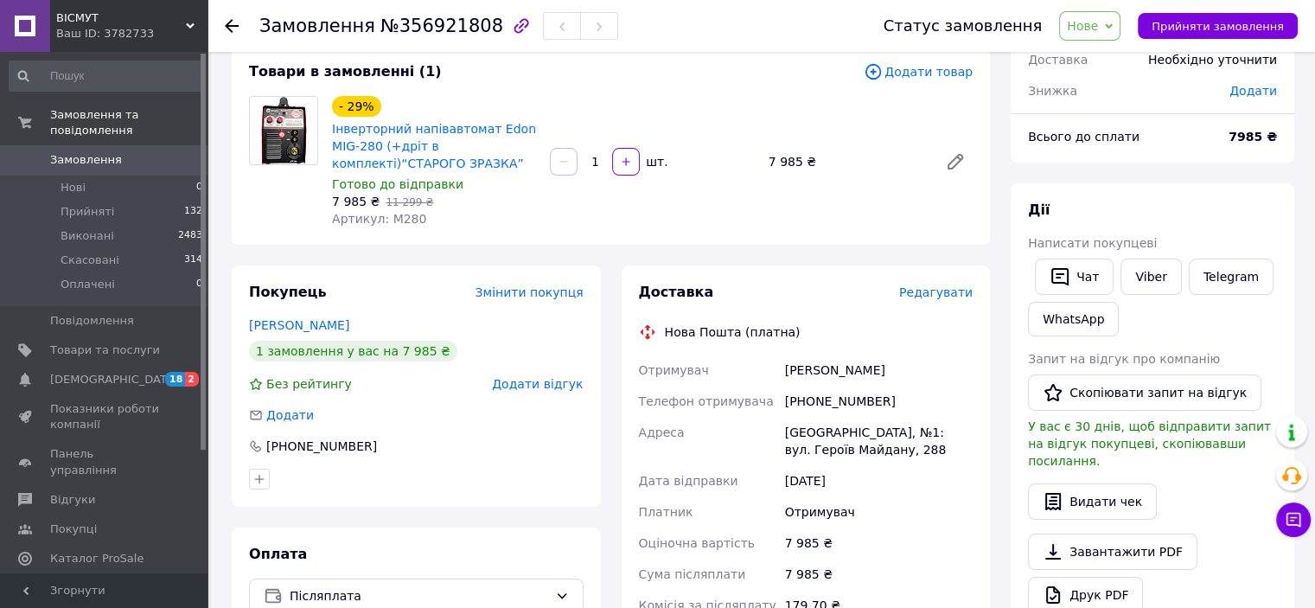
click at [1112, 27] on icon at bounding box center [1109, 26] width 8 height 8
click at [1115, 58] on li "Прийнято" at bounding box center [1100, 61] width 80 height 26
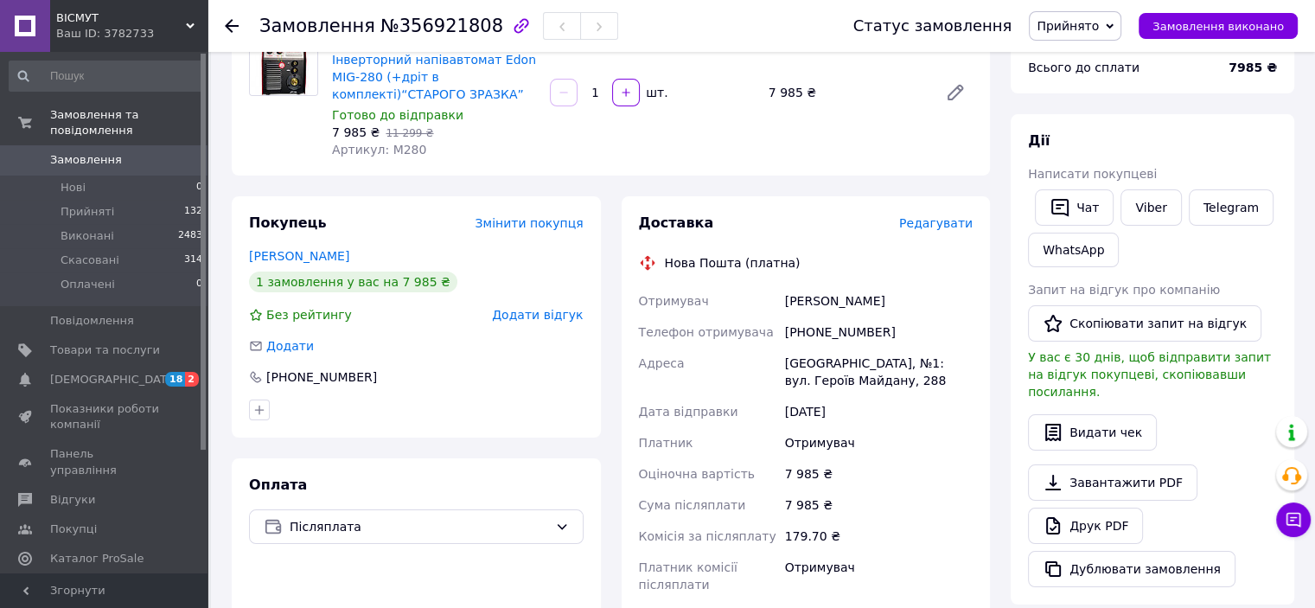
scroll to position [259, 0]
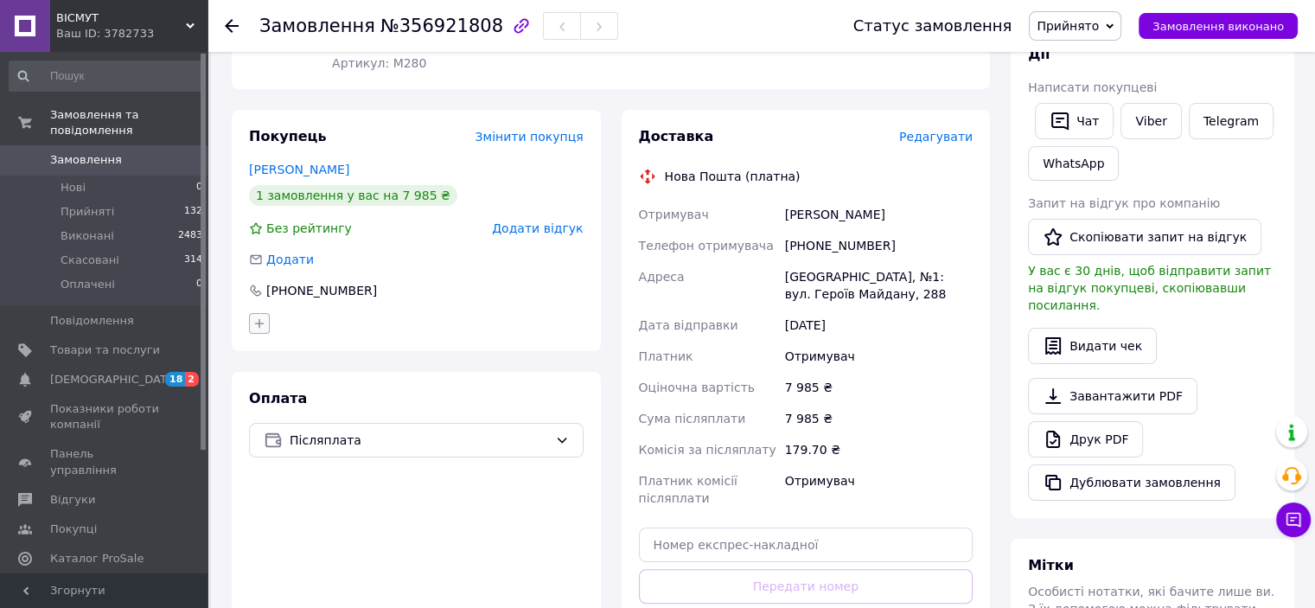
click at [258, 329] on icon "button" at bounding box center [259, 323] width 14 height 14
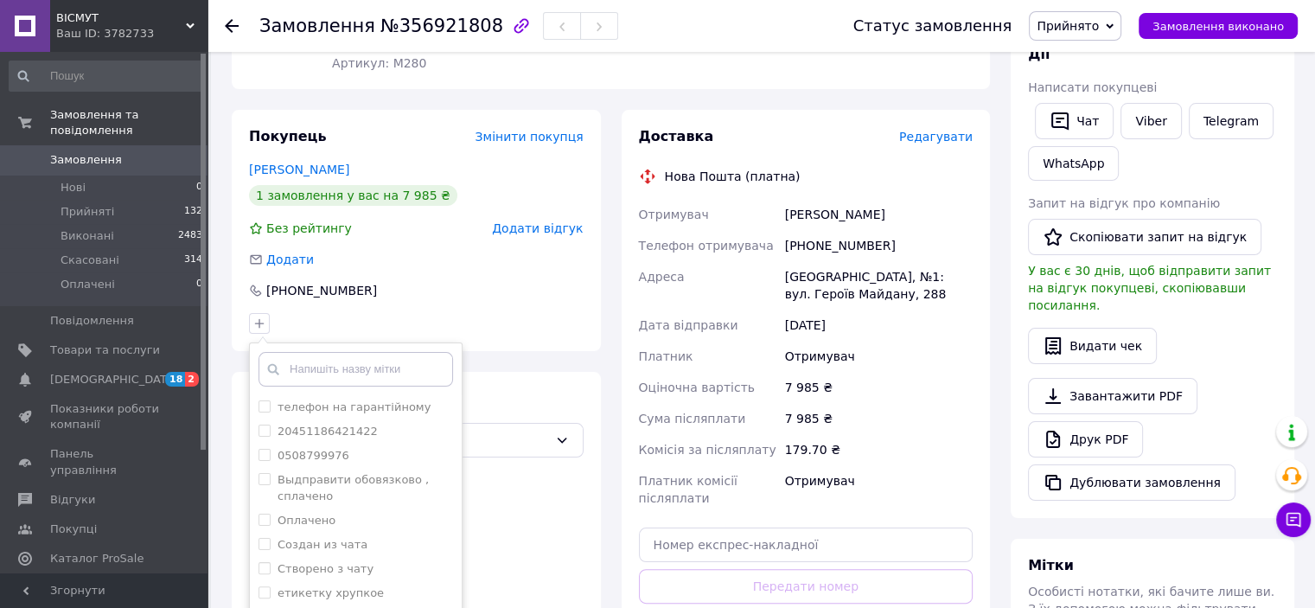
click at [328, 376] on input "text" at bounding box center [355, 369] width 194 height 35
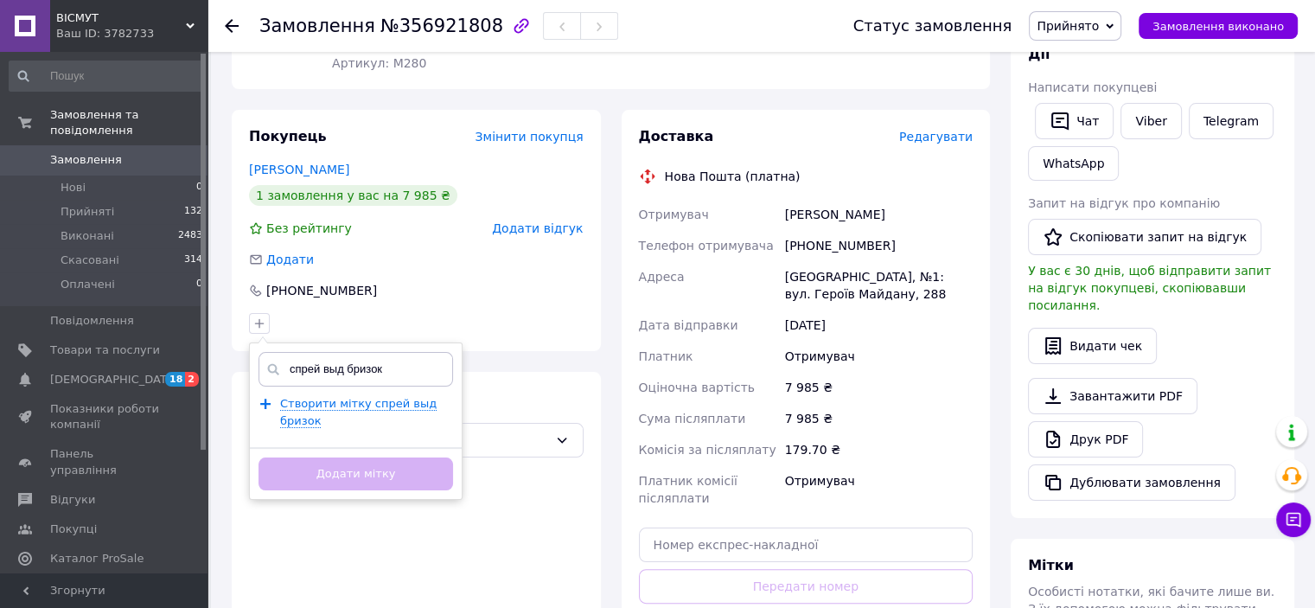
click at [335, 375] on input "спрей выд бризок" at bounding box center [355, 369] width 194 height 35
type input "спрей вsд бризок"
click at [322, 406] on span "Створити мітку спрей вsд бризок" at bounding box center [357, 412] width 154 height 31
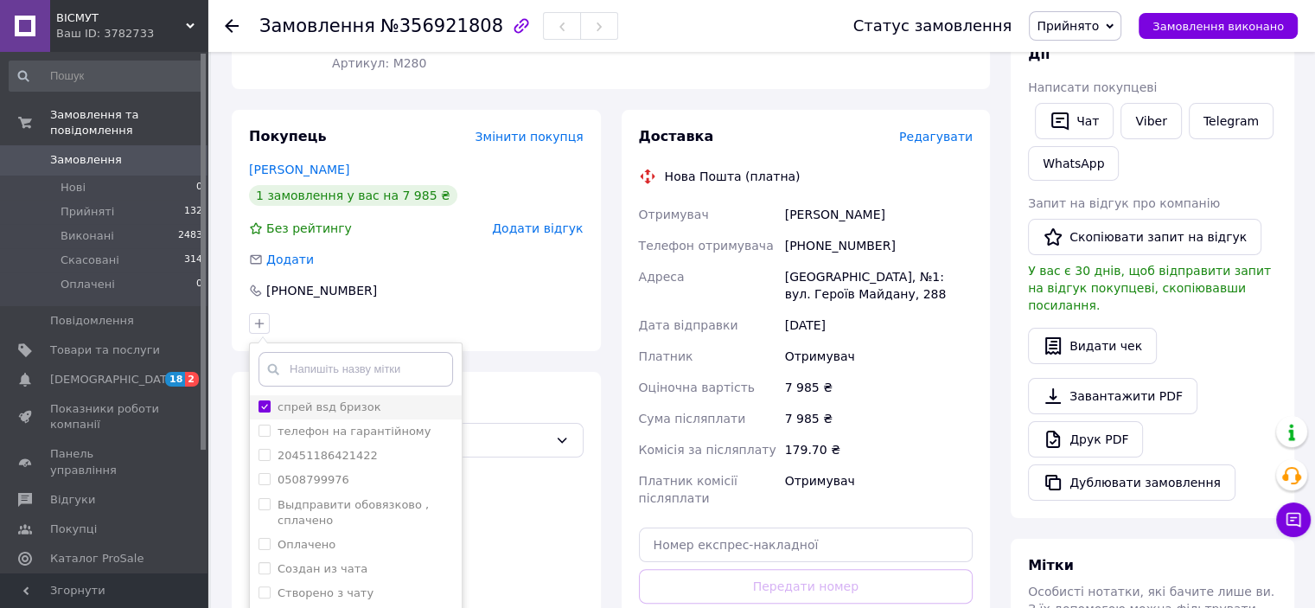
click at [337, 413] on label "спрей вsд бризок" at bounding box center [328, 406] width 103 height 13
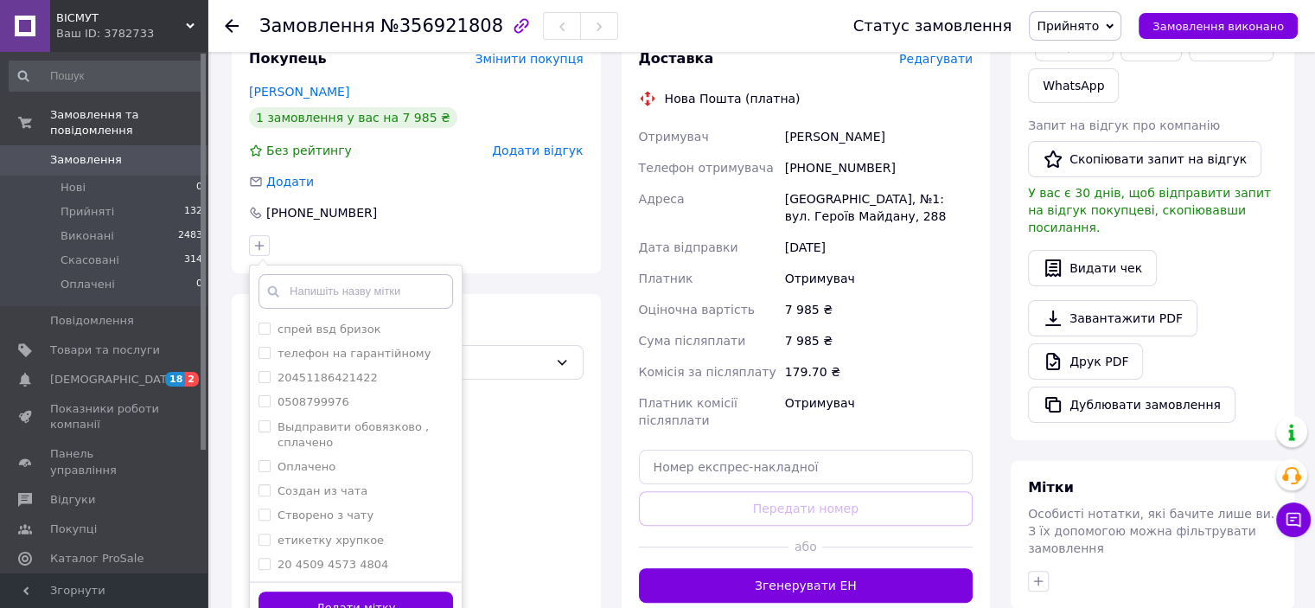
scroll to position [605, 0]
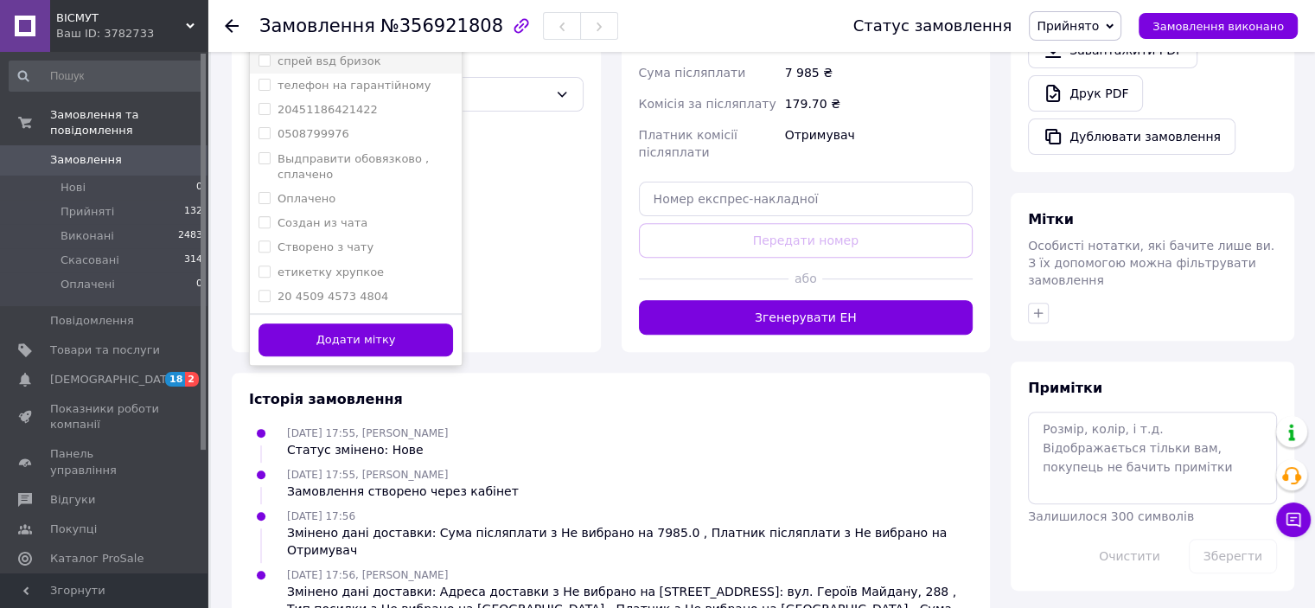
click at [270, 64] on span at bounding box center [264, 60] width 12 height 12
click at [270, 64] on бризок "спрей вsд бризок" at bounding box center [263, 59] width 11 height 11
click at [264, 61] on бризок "спрей вsд бризок" at bounding box center [263, 59] width 11 height 11
checkbox бризок "true"
click at [343, 324] on button "Додати мітку" at bounding box center [355, 340] width 194 height 34
